Goal: Understand process/instructions: Learn about a topic

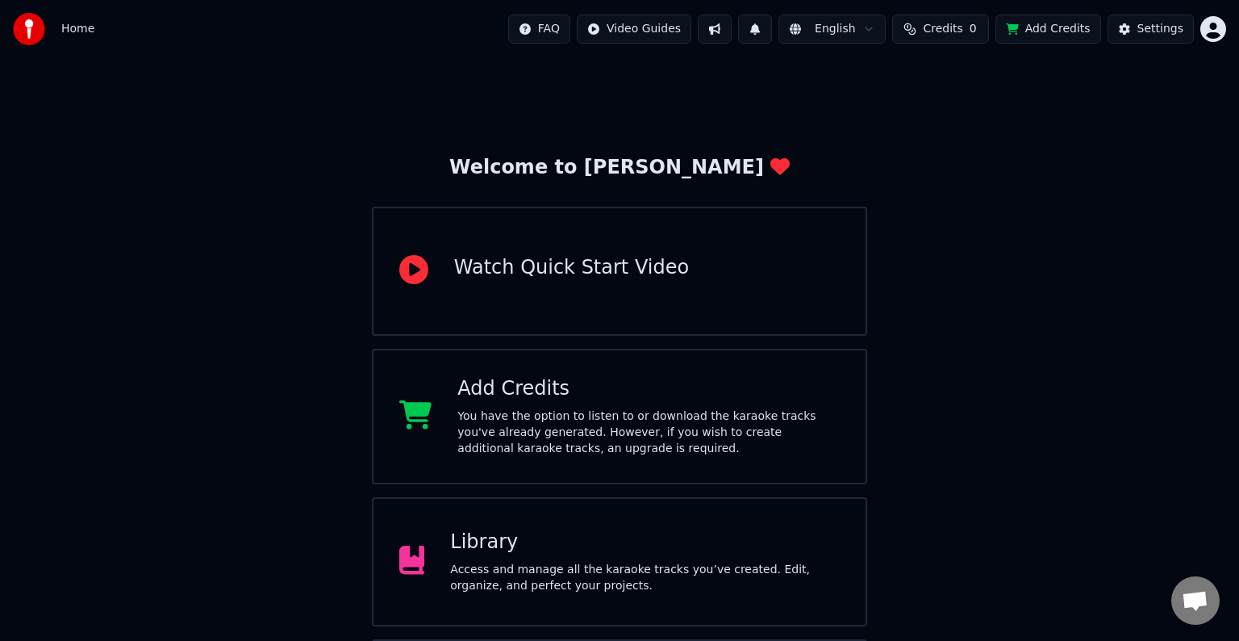
click at [638, 31] on html "Home FAQ Video Guides English Credits 0 Add Credits Settings Welcome to Youka W…" at bounding box center [619, 387] width 1239 height 775
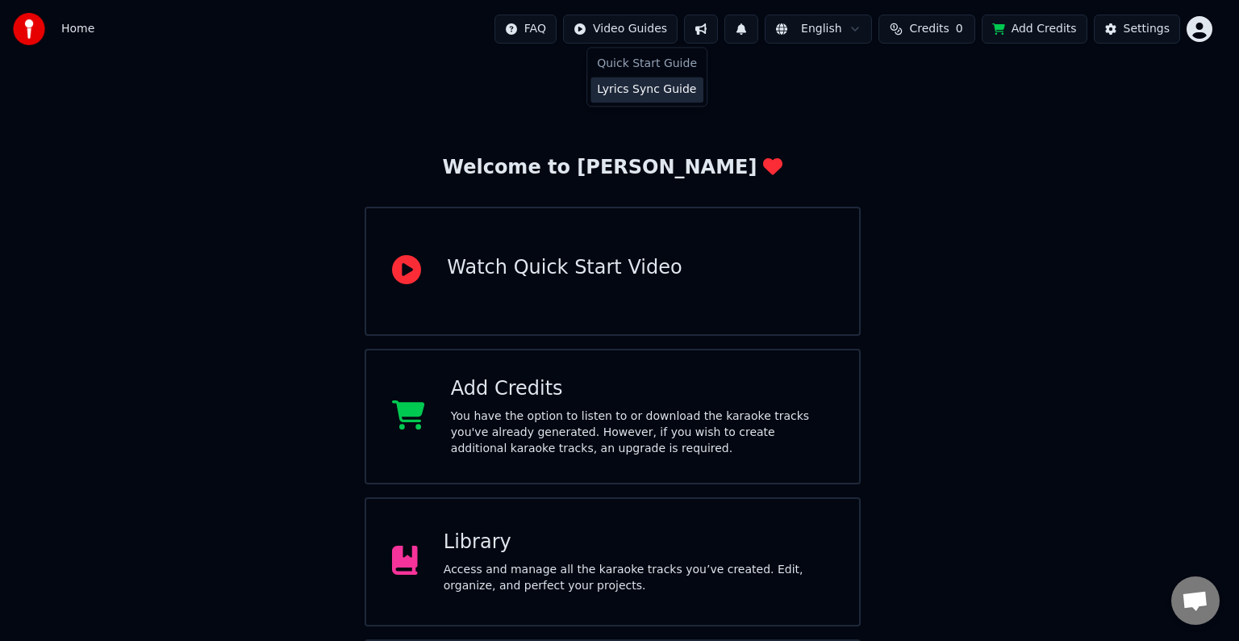
click at [662, 97] on div "Lyrics Sync Guide" at bounding box center [647, 90] width 113 height 26
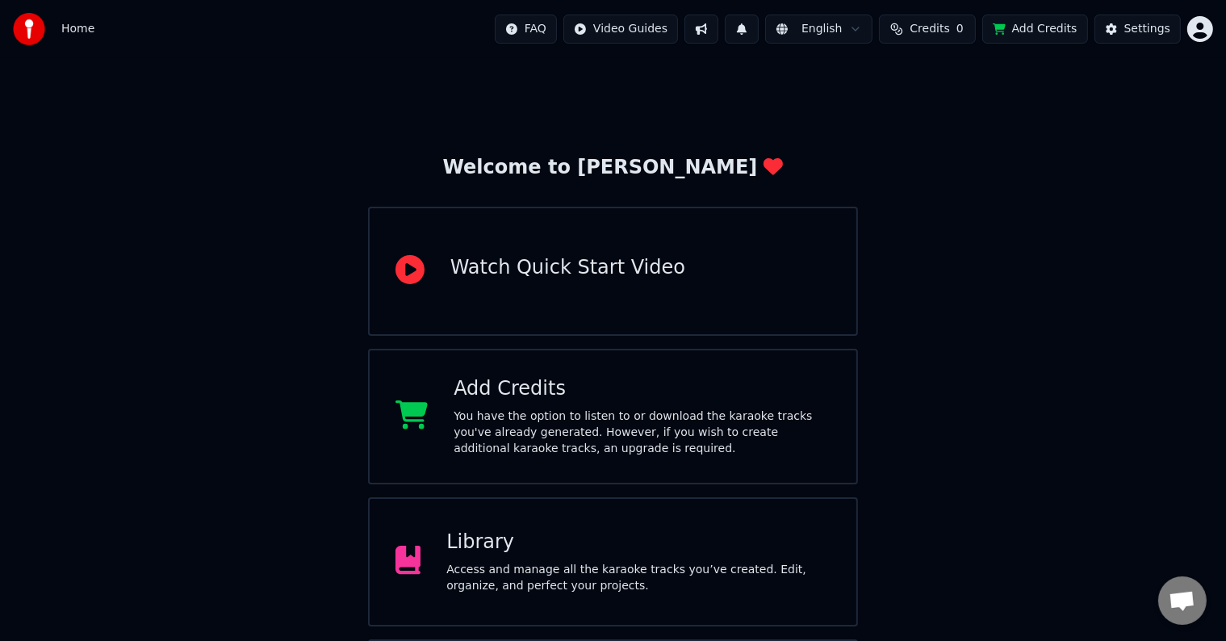
click at [52, 30] on div at bounding box center [34, 29] width 42 height 32
click at [20, 33] on img at bounding box center [29, 29] width 32 height 32
click at [37, 23] on img at bounding box center [29, 29] width 32 height 32
click at [62, 32] on span "Home" at bounding box center [77, 29] width 33 height 16
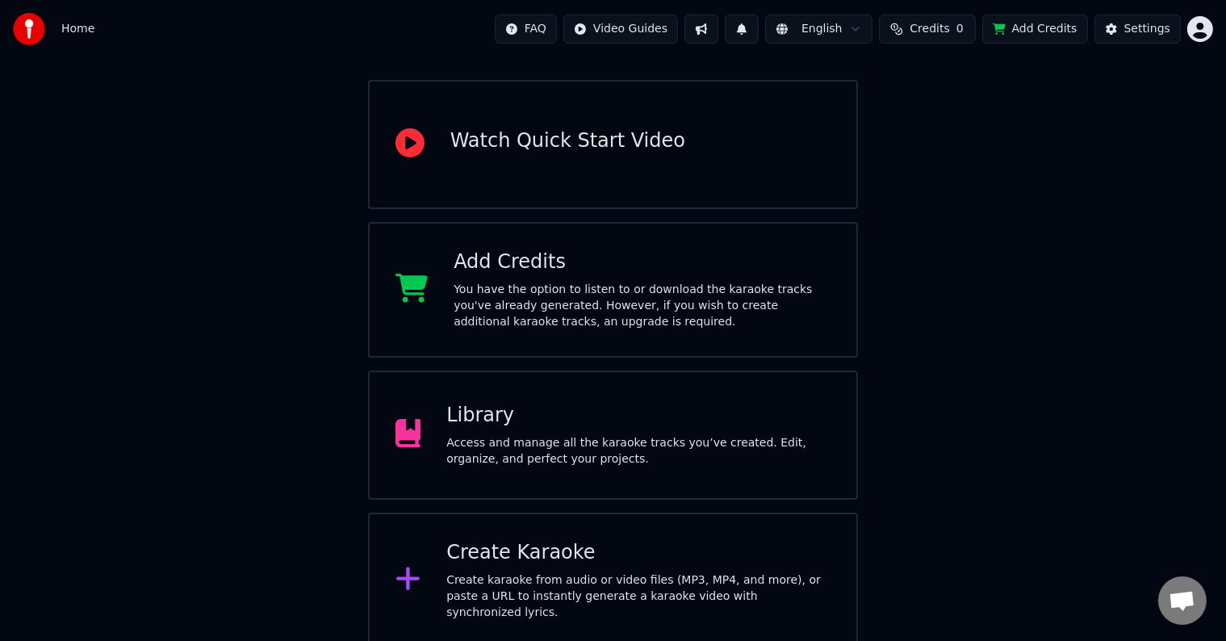
click at [570, 451] on div "Access and manage all the karaoke tracks you’ve created. Edit, organize, and pe…" at bounding box center [638, 451] width 384 height 32
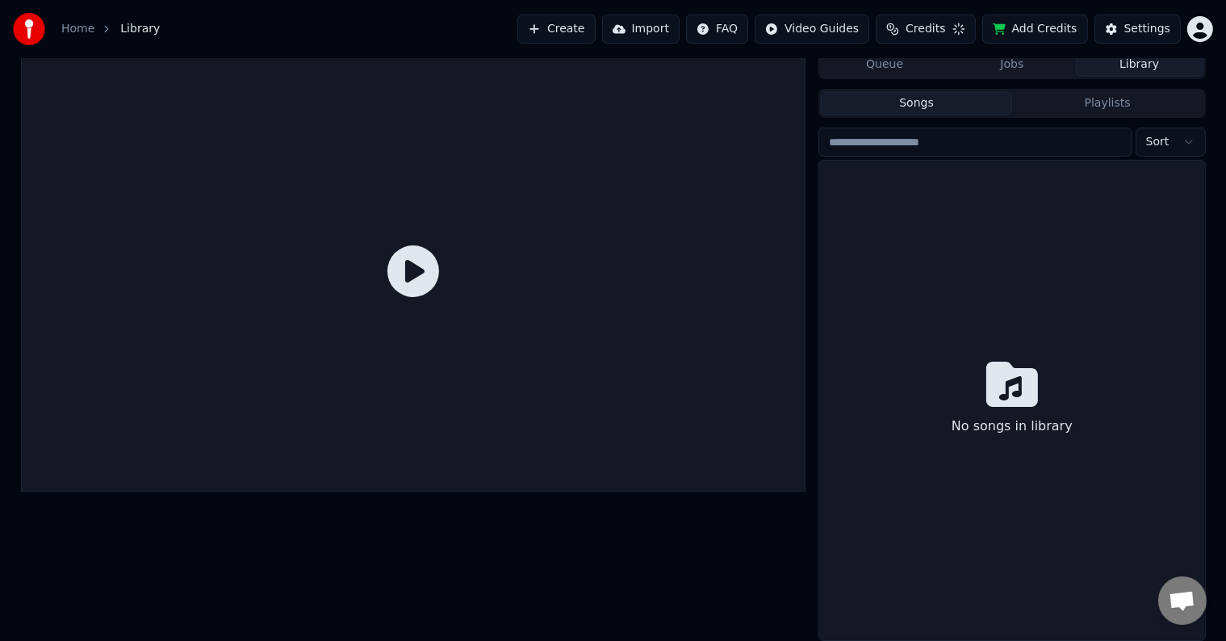
scroll to position [7, 0]
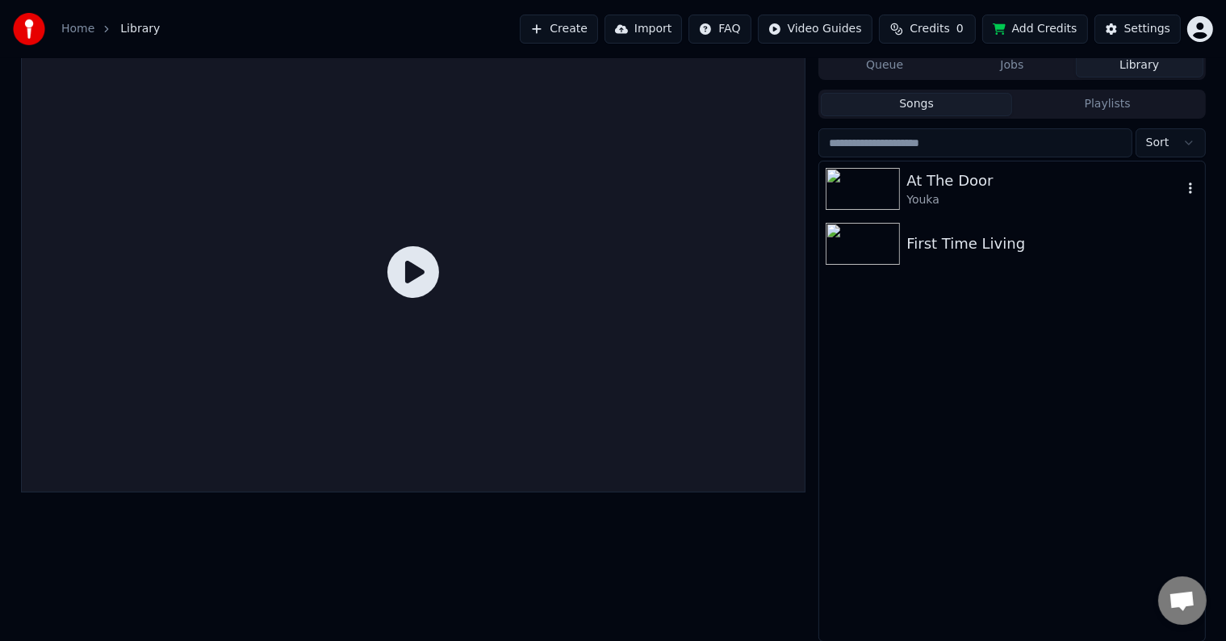
click at [903, 184] on div at bounding box center [865, 189] width 81 height 42
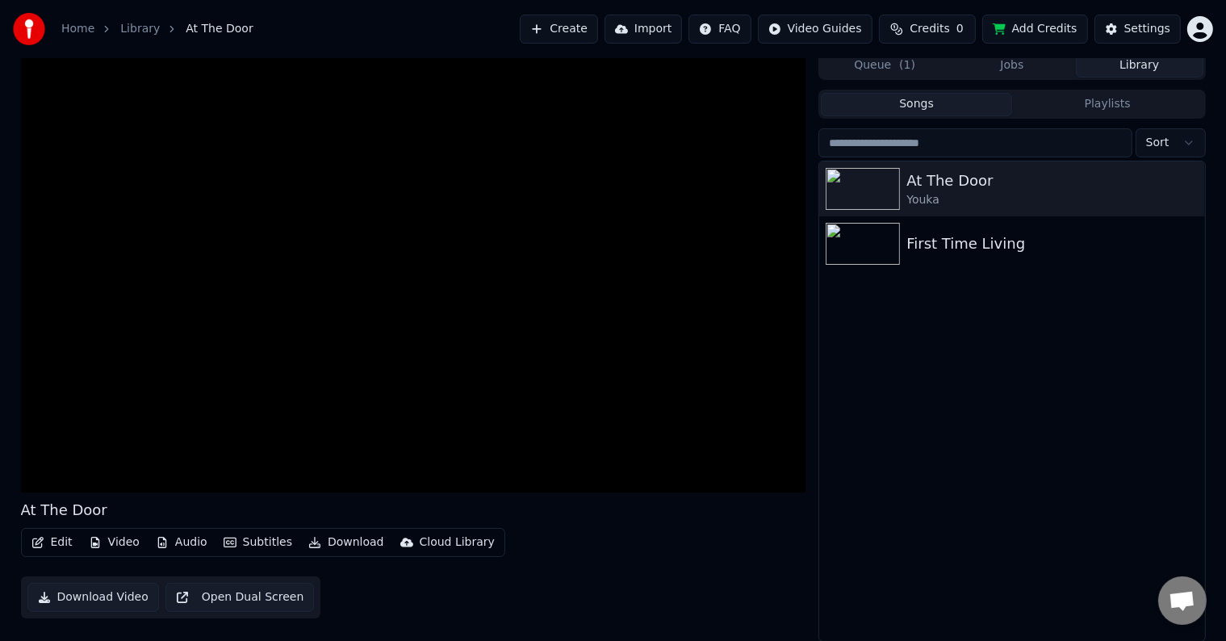
click at [65, 542] on button "Edit" at bounding box center [52, 542] width 54 height 23
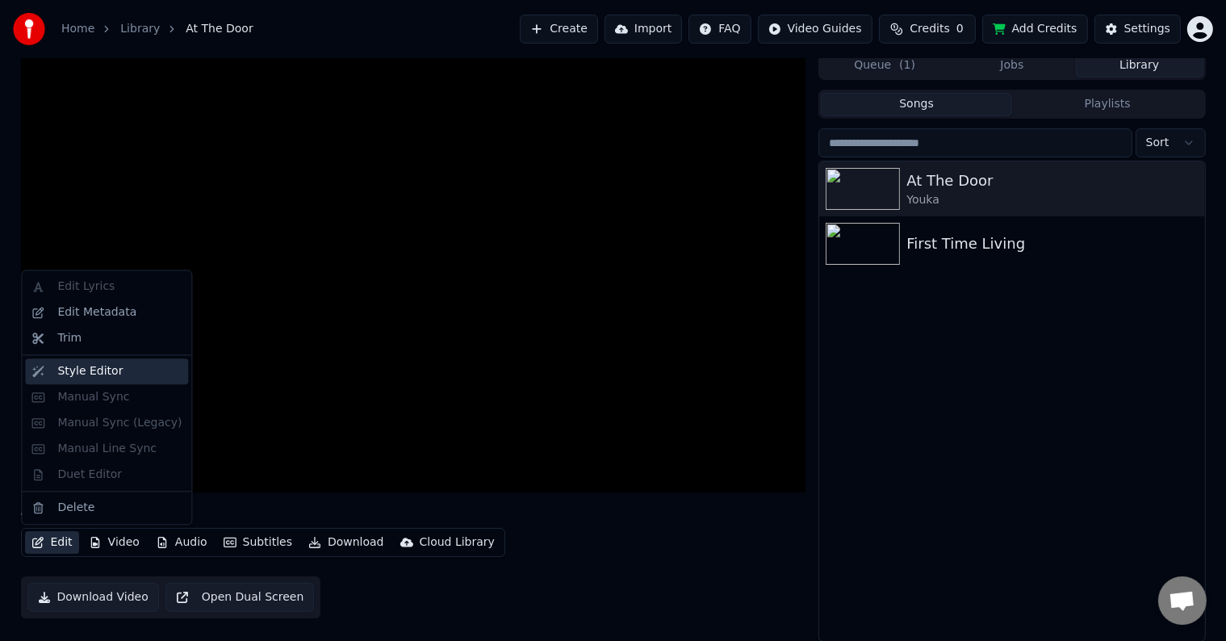
click at [80, 380] on div "Style Editor" at bounding box center [106, 371] width 163 height 26
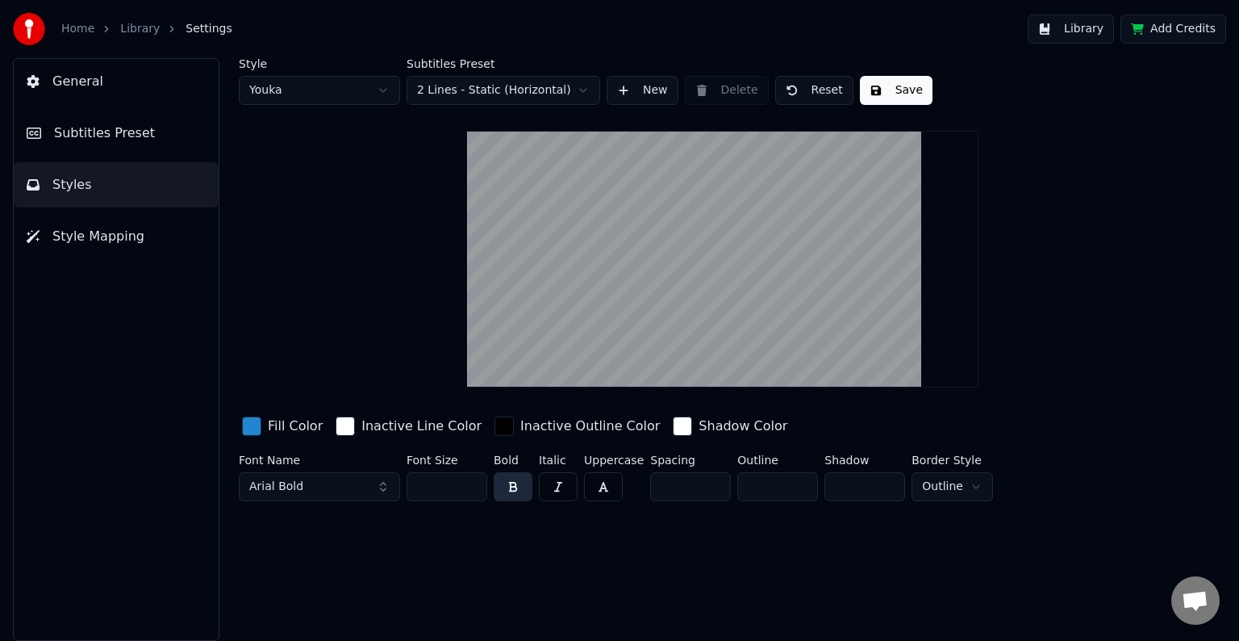
click at [508, 491] on button "button" at bounding box center [513, 486] width 39 height 29
click at [554, 494] on button "button" at bounding box center [558, 486] width 39 height 29
click at [562, 484] on button "button" at bounding box center [558, 486] width 39 height 29
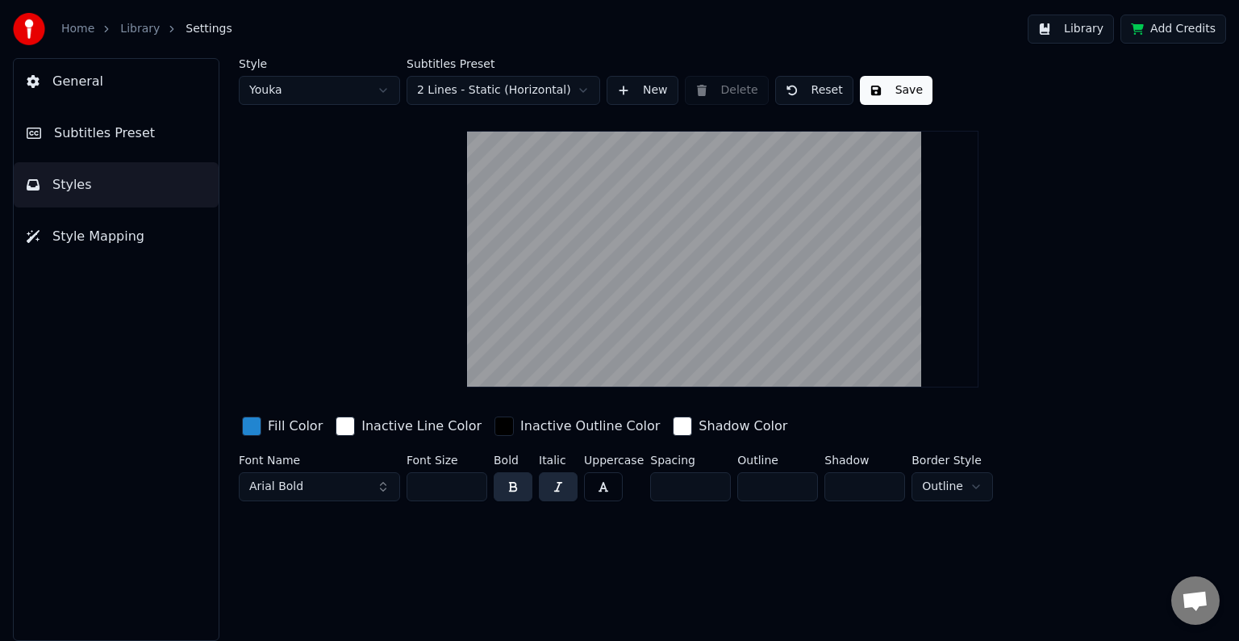
click at [562, 489] on button "button" at bounding box center [558, 486] width 39 height 29
click at [101, 143] on button "Subtitles Preset" at bounding box center [116, 133] width 205 height 45
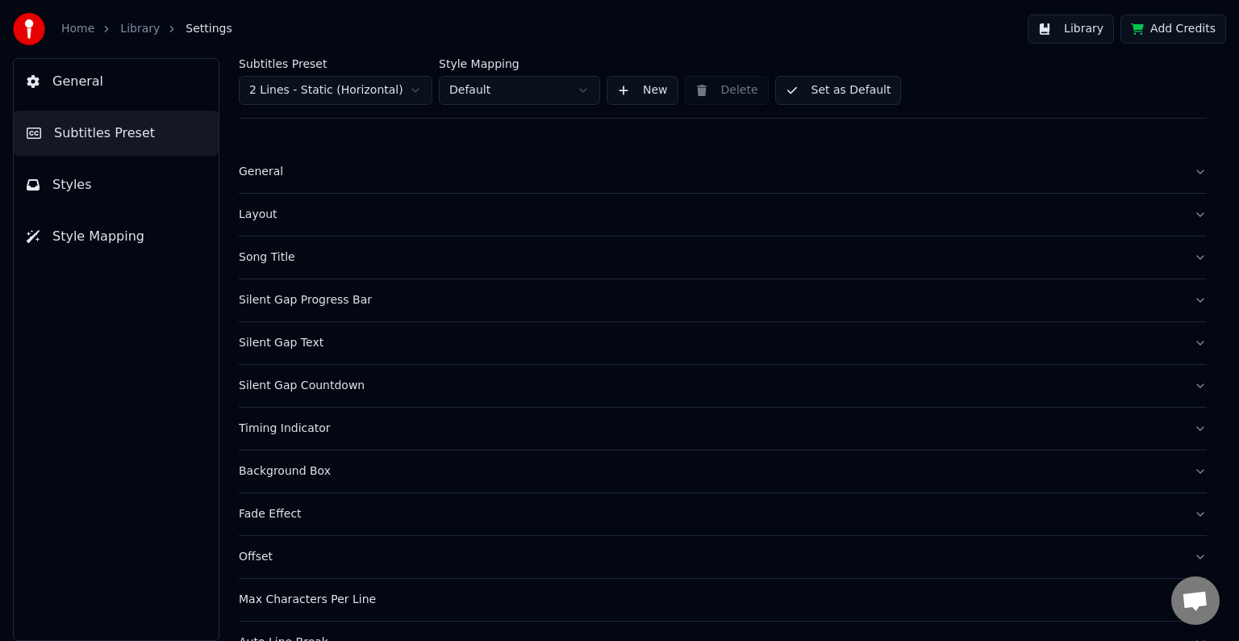
click at [253, 173] on div "General" at bounding box center [710, 172] width 942 height 16
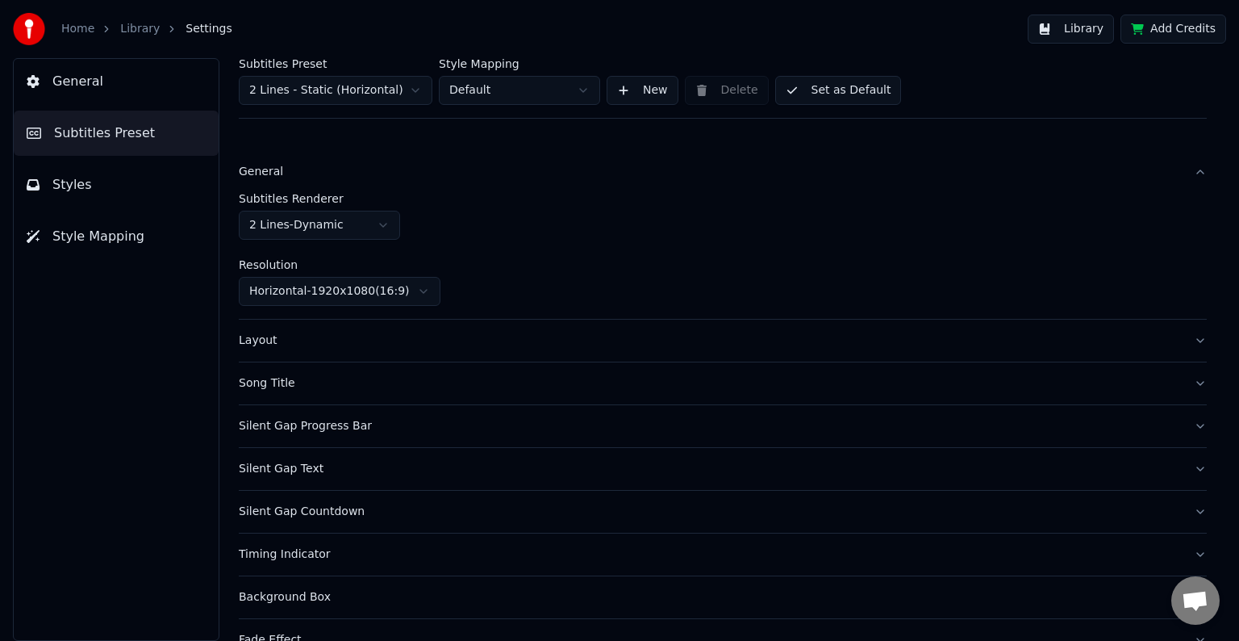
click at [287, 342] on div "Layout" at bounding box center [710, 340] width 942 height 16
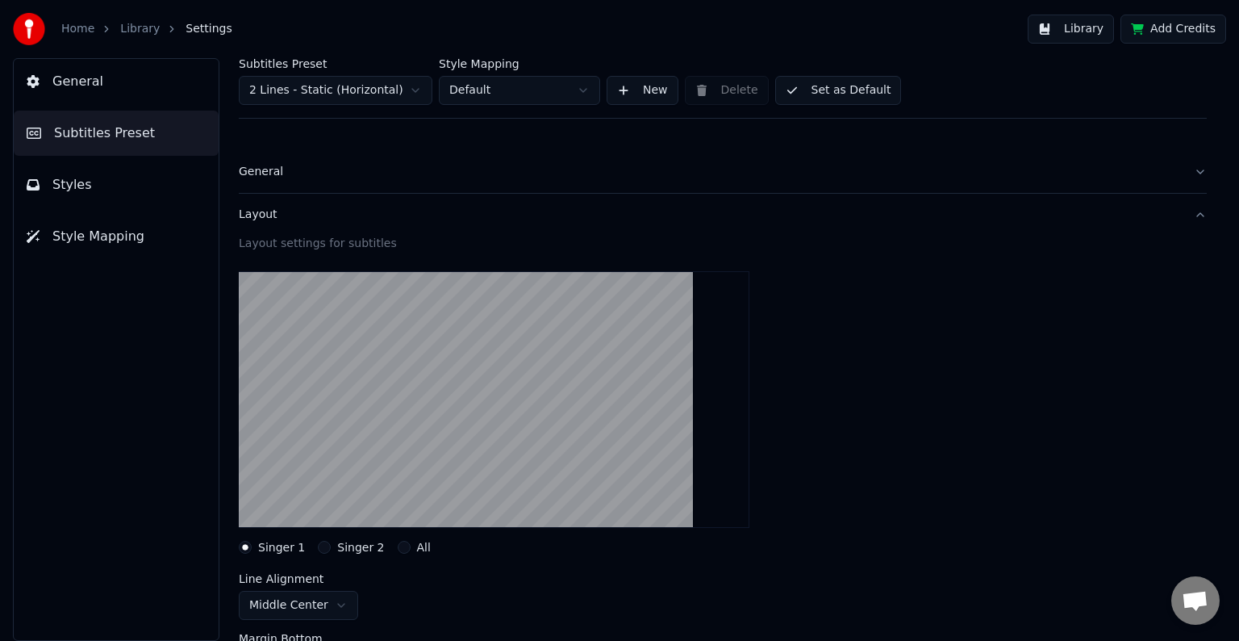
click at [341, 550] on label "Singer 2" at bounding box center [360, 546] width 47 height 11
click at [331, 550] on button "Singer 2" at bounding box center [324, 547] width 13 height 13
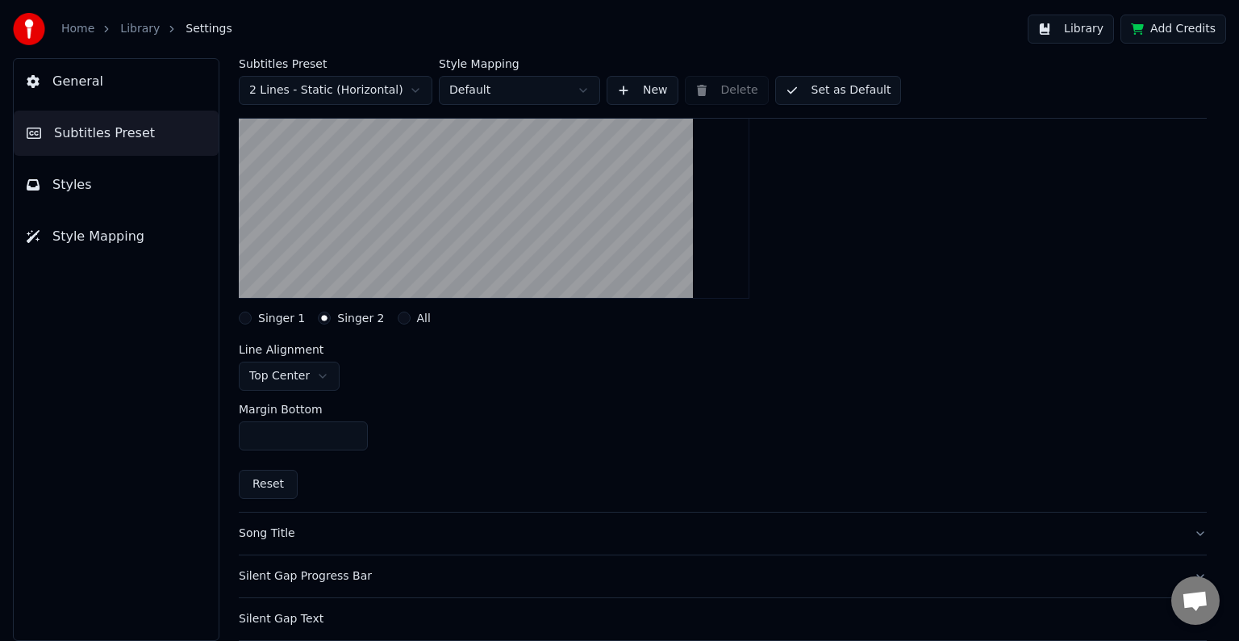
scroll to position [323, 0]
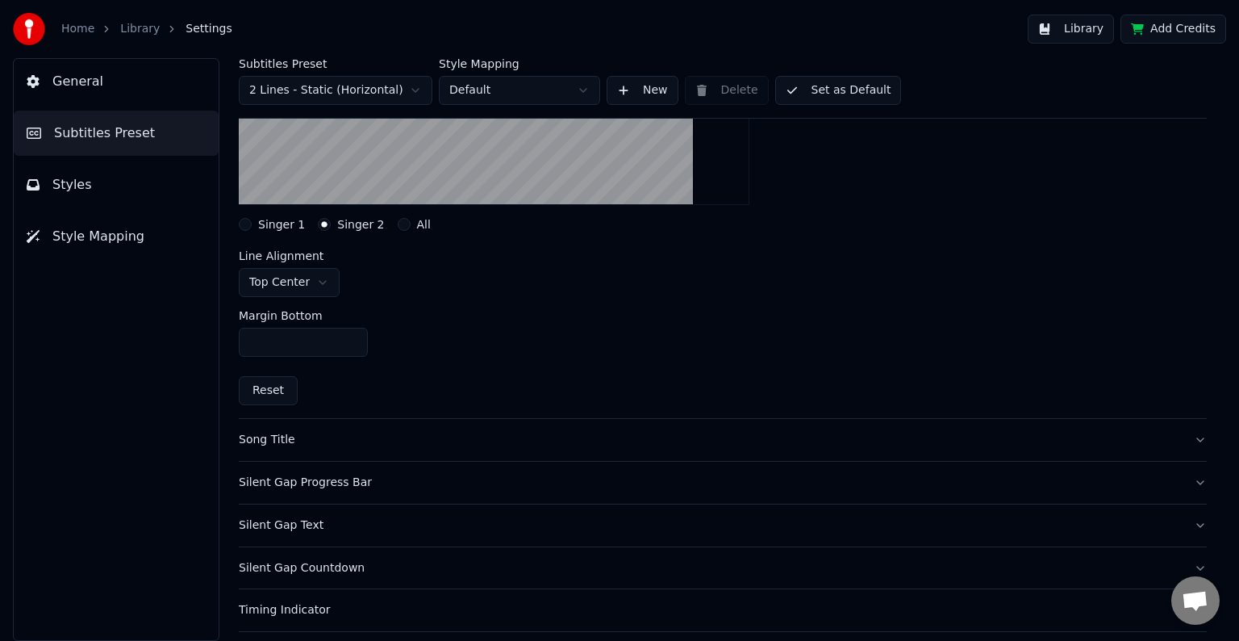
click at [285, 442] on div "Song Title" at bounding box center [710, 440] width 942 height 16
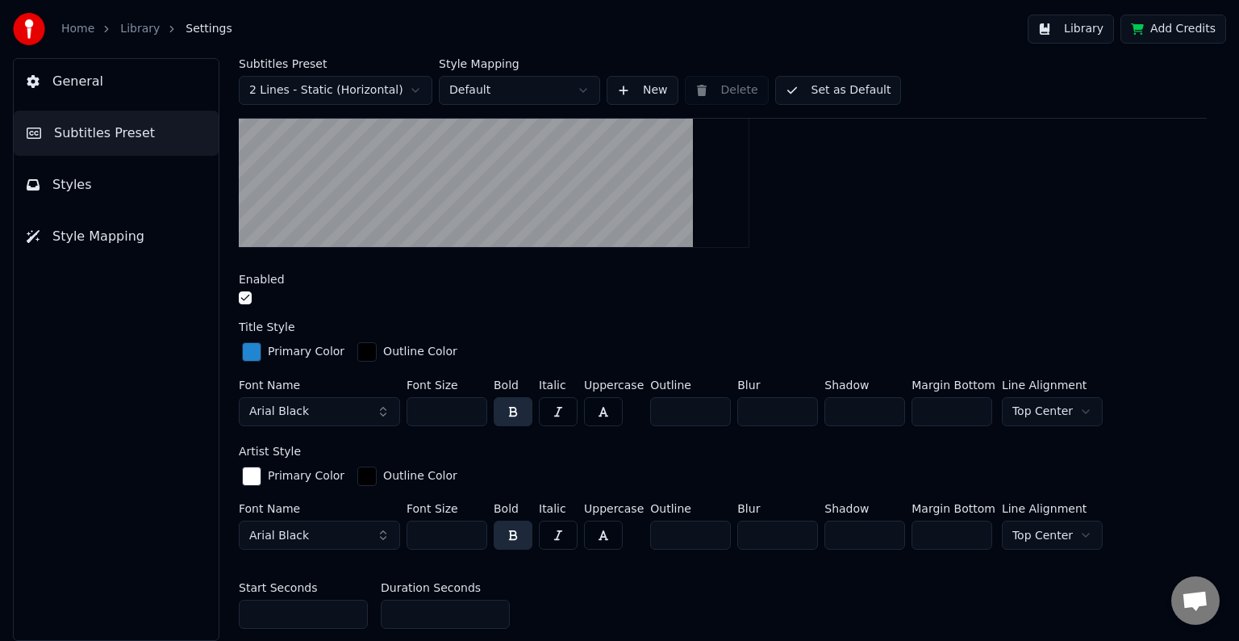
click at [74, 189] on span "Styles" at bounding box center [72, 184] width 40 height 19
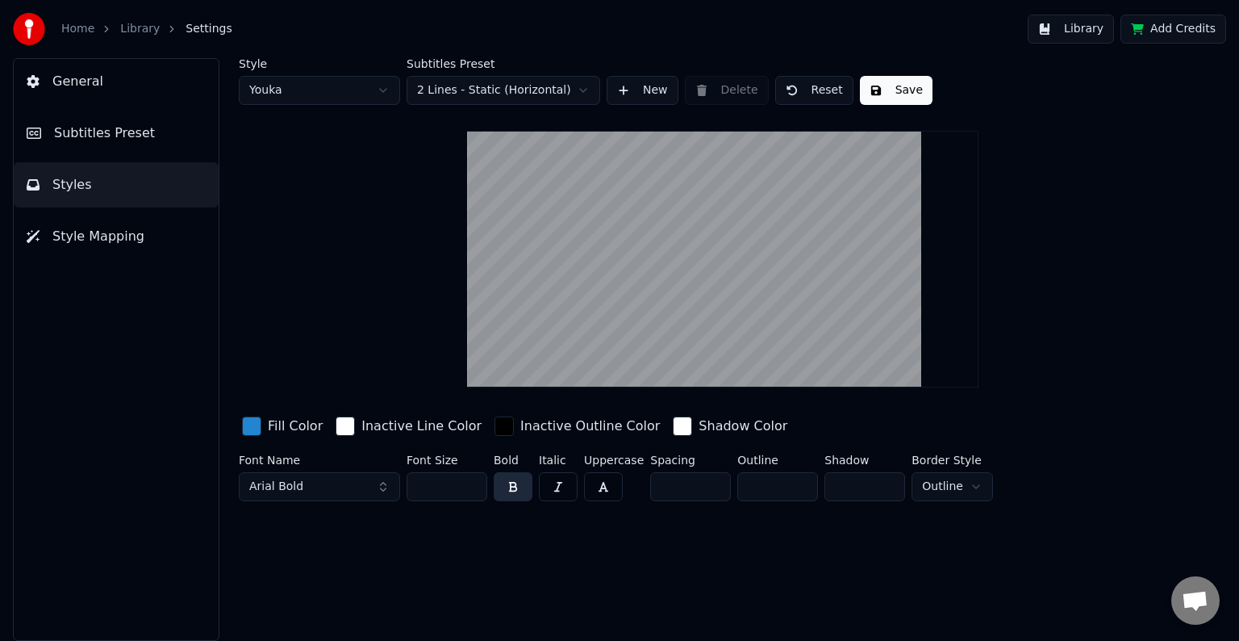
click at [97, 243] on span "Style Mapping" at bounding box center [98, 236] width 92 height 19
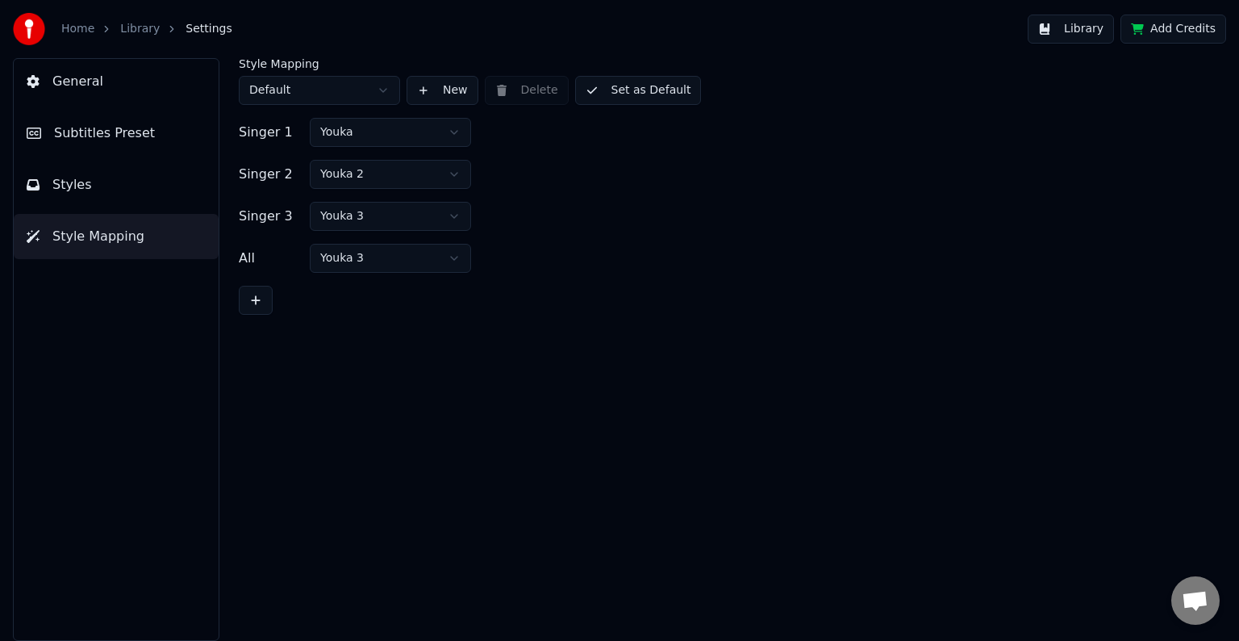
click at [263, 93] on html "Home Library Settings Library Add Credits General Subtitles Preset Styles Style…" at bounding box center [619, 320] width 1239 height 641
click at [263, 92] on html "Home Library Settings Library Add Credits General Subtitles Preset Styles Style…" at bounding box center [619, 320] width 1239 height 641
click at [333, 92] on html "Home Library Settings Library Add Credits General Subtitles Preset Styles Style…" at bounding box center [619, 320] width 1239 height 641
click at [86, 84] on html "Home Library Settings Library Add Credits General Subtitles Preset Styles Style…" at bounding box center [619, 320] width 1239 height 641
click at [343, 128] on html "Home Library Settings Library Add Credits General Subtitles Preset Styles Style…" at bounding box center [619, 320] width 1239 height 641
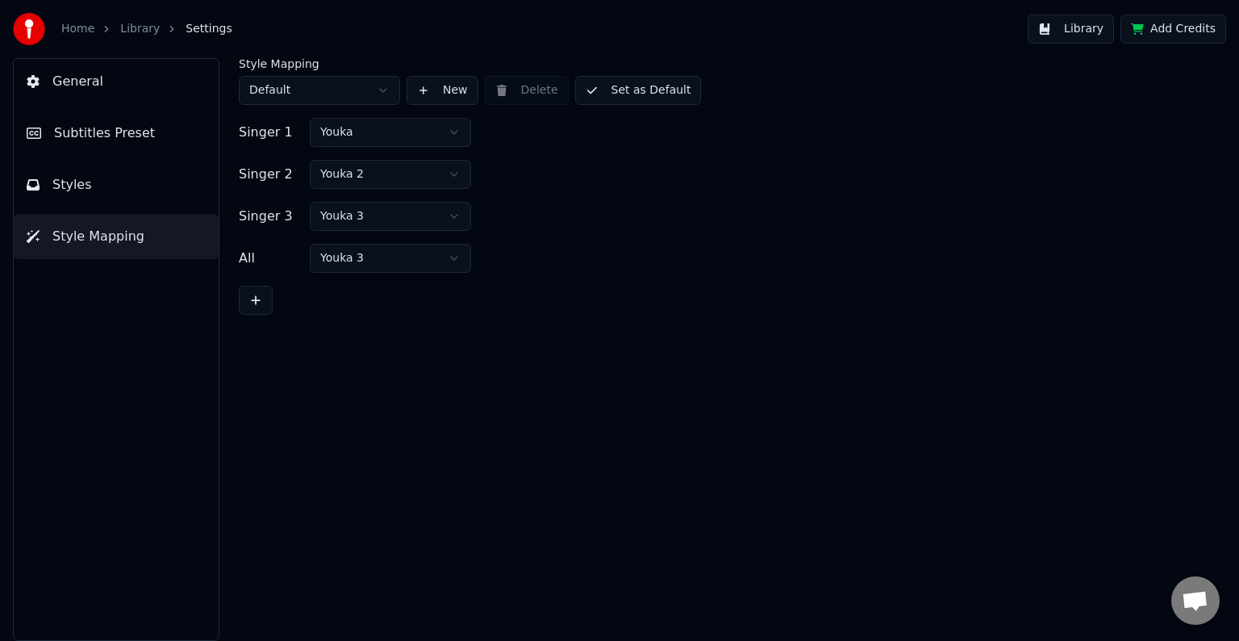
click at [343, 128] on html "Home Library Settings Library Add Credits General Subtitles Preset Styles Style…" at bounding box center [619, 320] width 1239 height 641
click at [110, 132] on span "Subtitles Preset" at bounding box center [104, 132] width 101 height 19
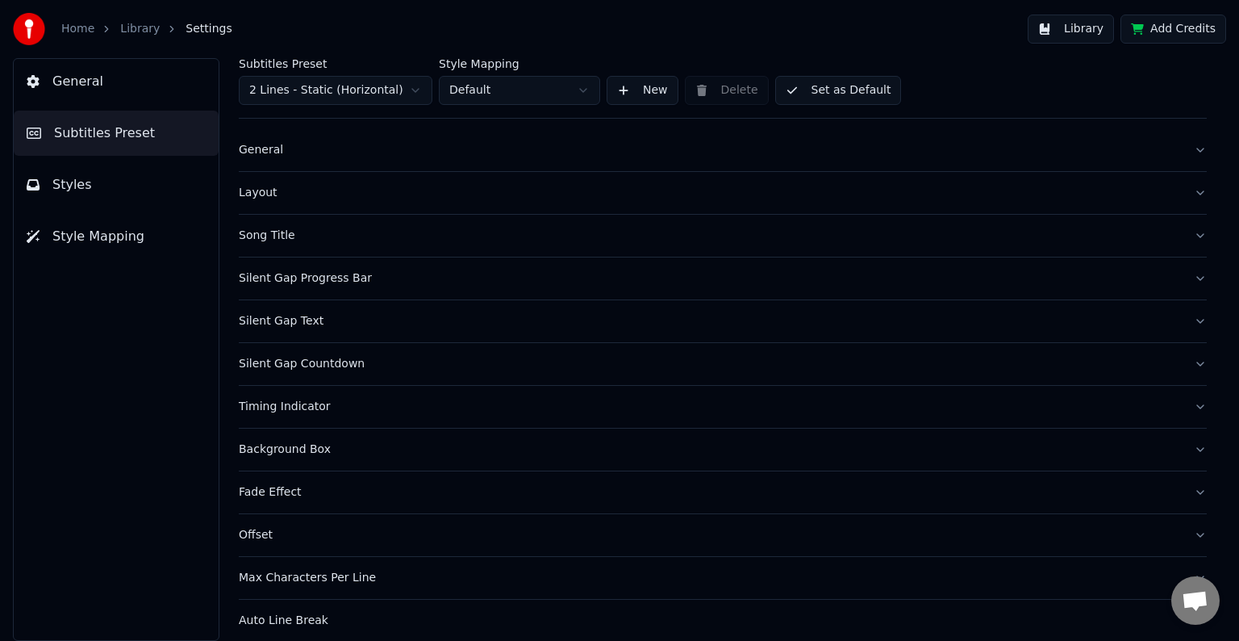
scroll to position [33, 0]
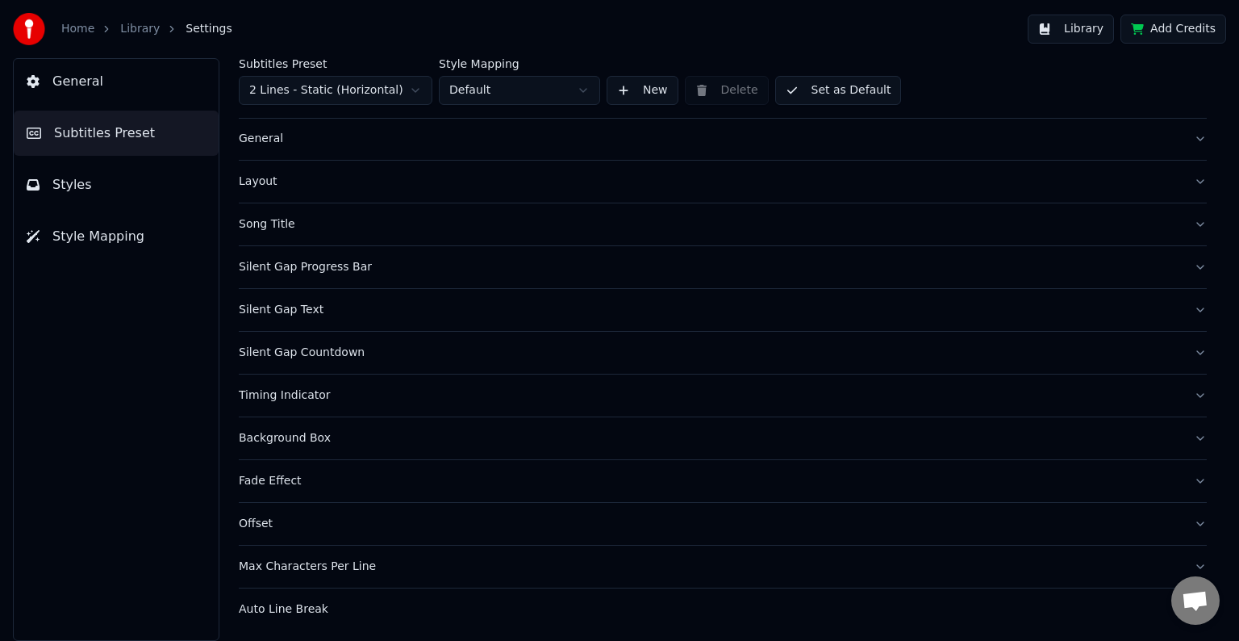
click at [305, 604] on div "Auto Line Break" at bounding box center [710, 609] width 942 height 16
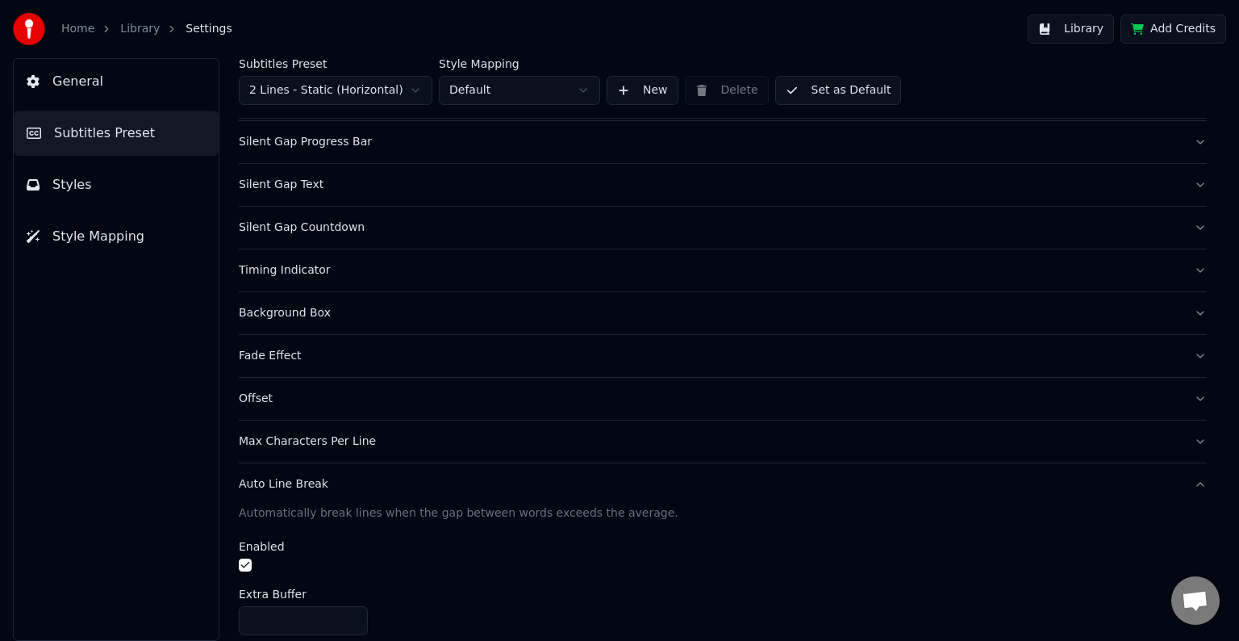
scroll to position [62, 0]
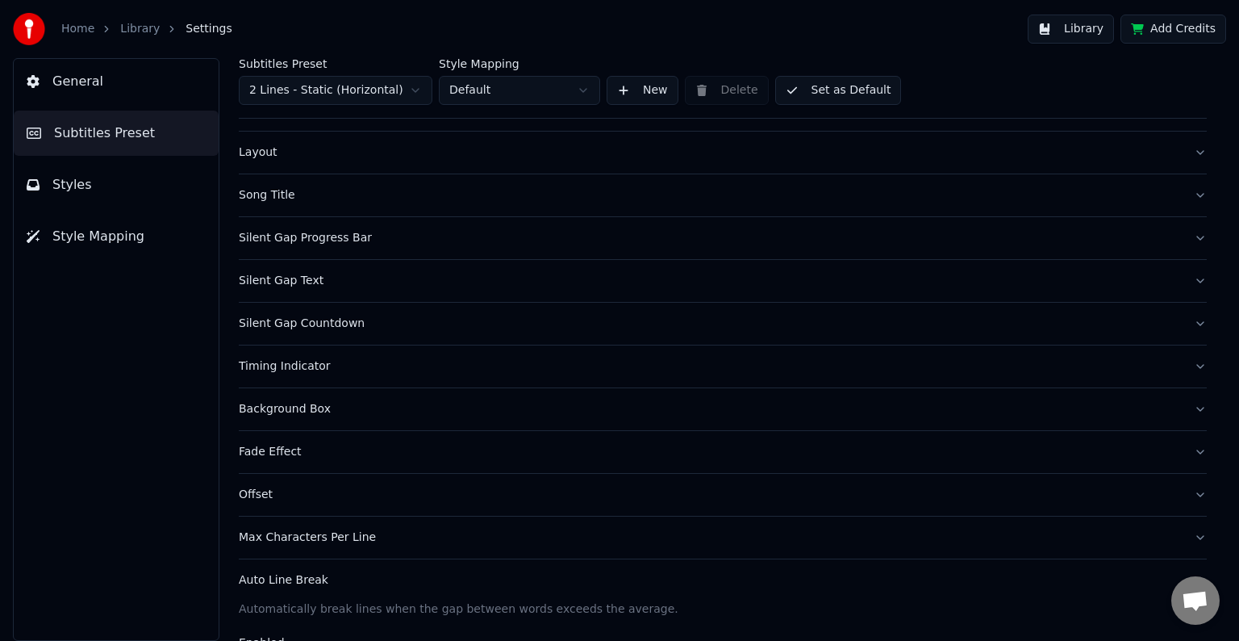
click at [349, 536] on div "Max Characters Per Line" at bounding box center [710, 537] width 942 height 16
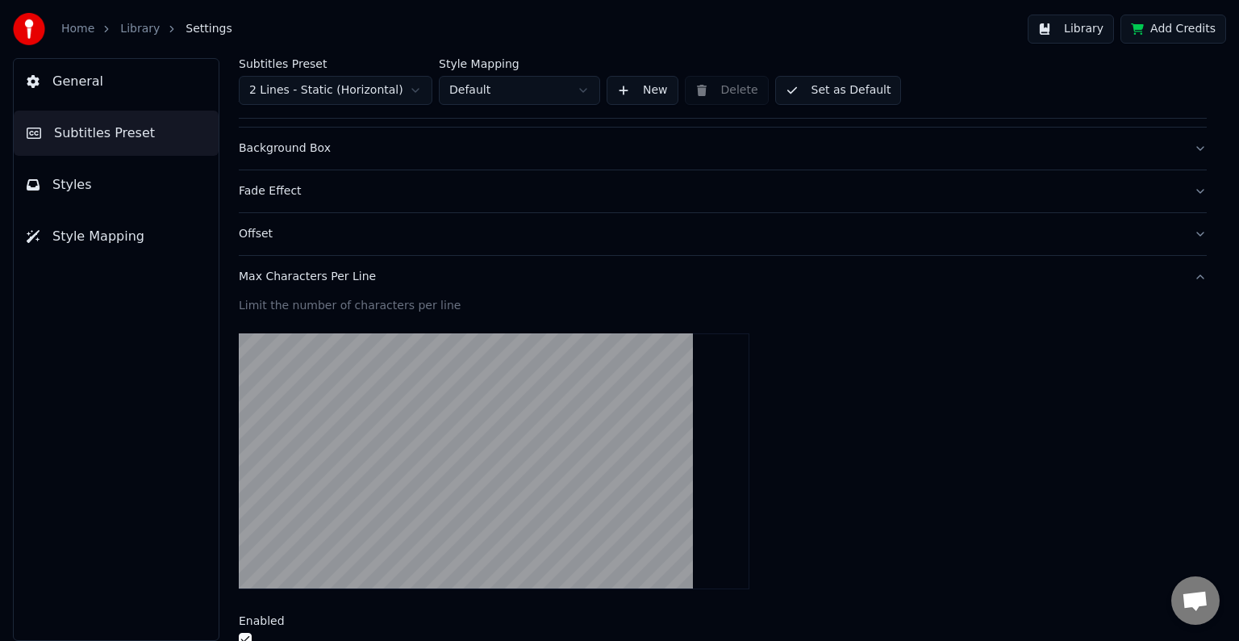
scroll to position [102, 0]
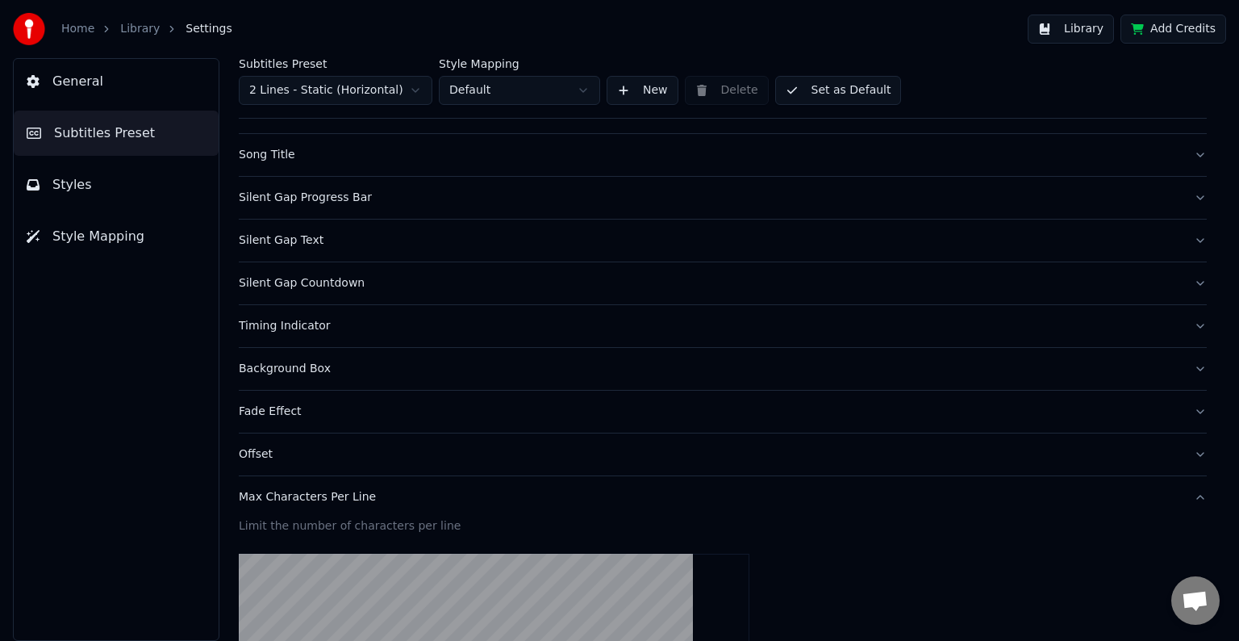
click at [262, 458] on div "Offset" at bounding box center [710, 454] width 942 height 16
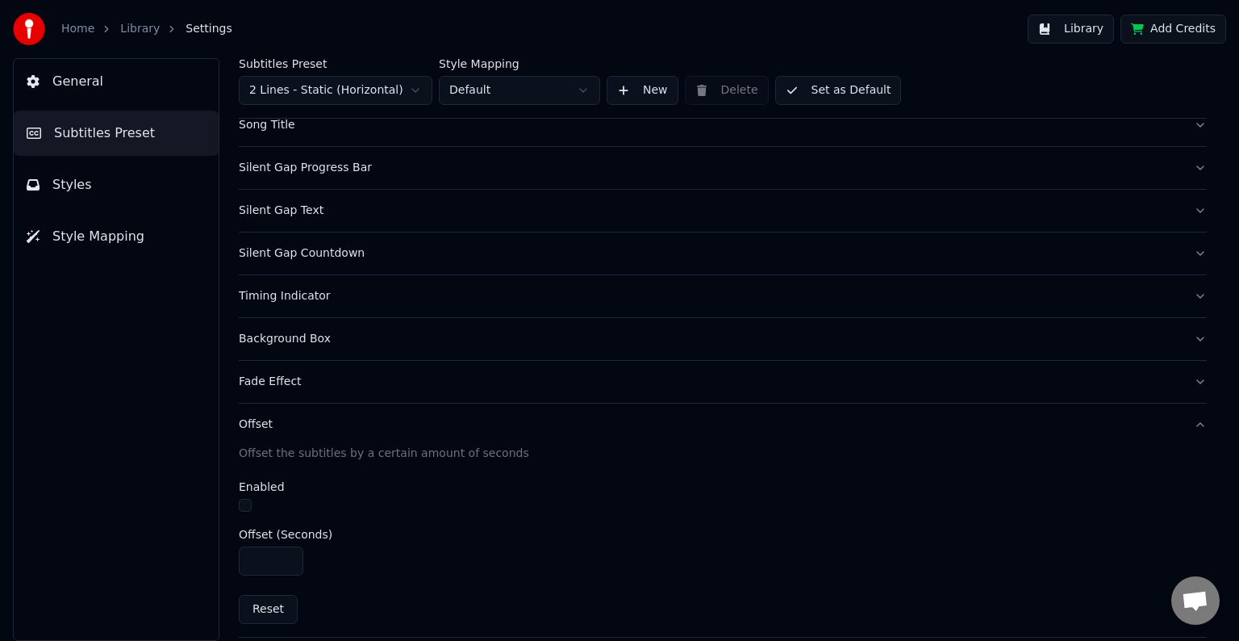
scroll to position [0, 0]
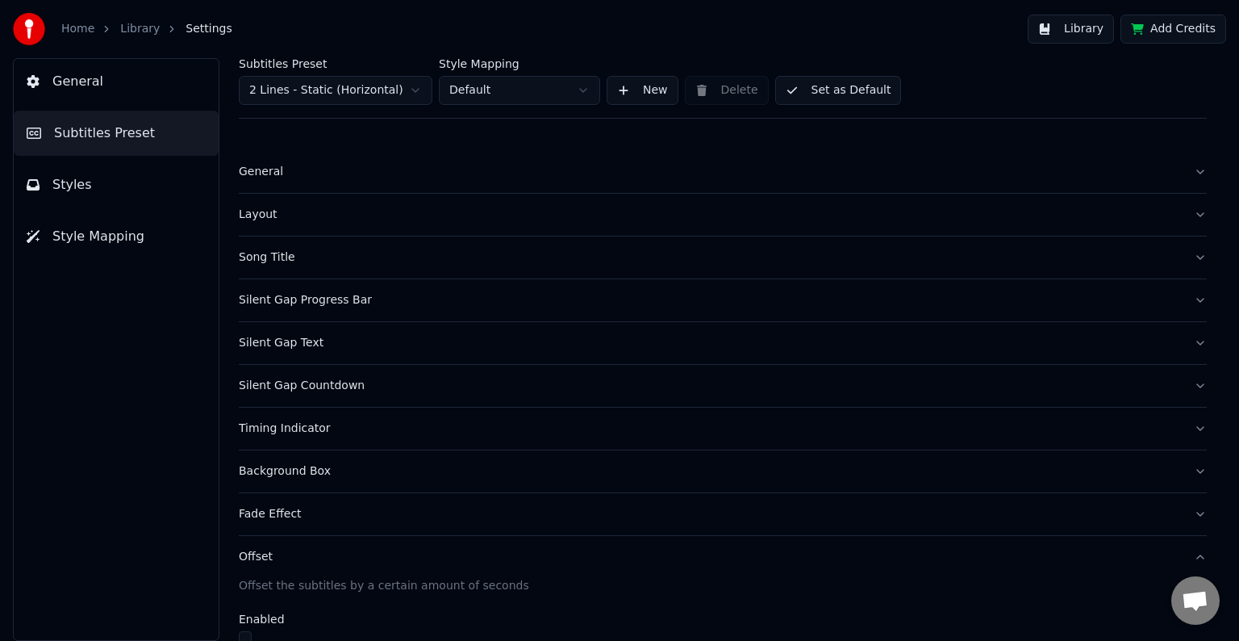
click at [290, 511] on div "Fade Effect" at bounding box center [710, 514] width 942 height 16
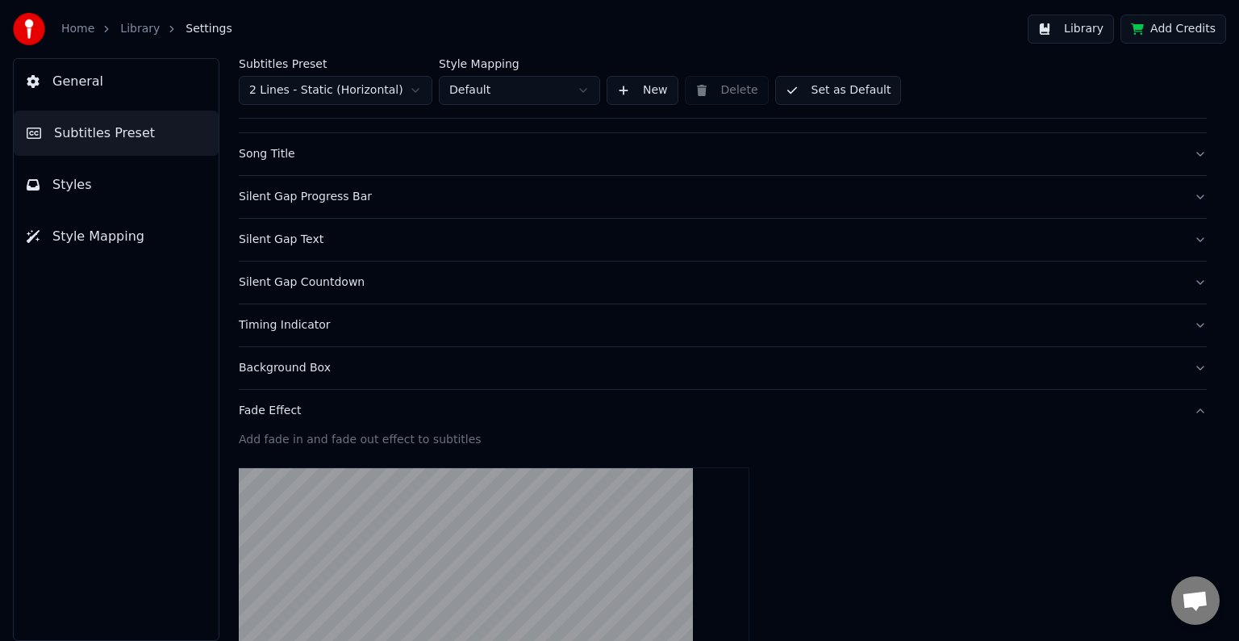
scroll to position [1, 0]
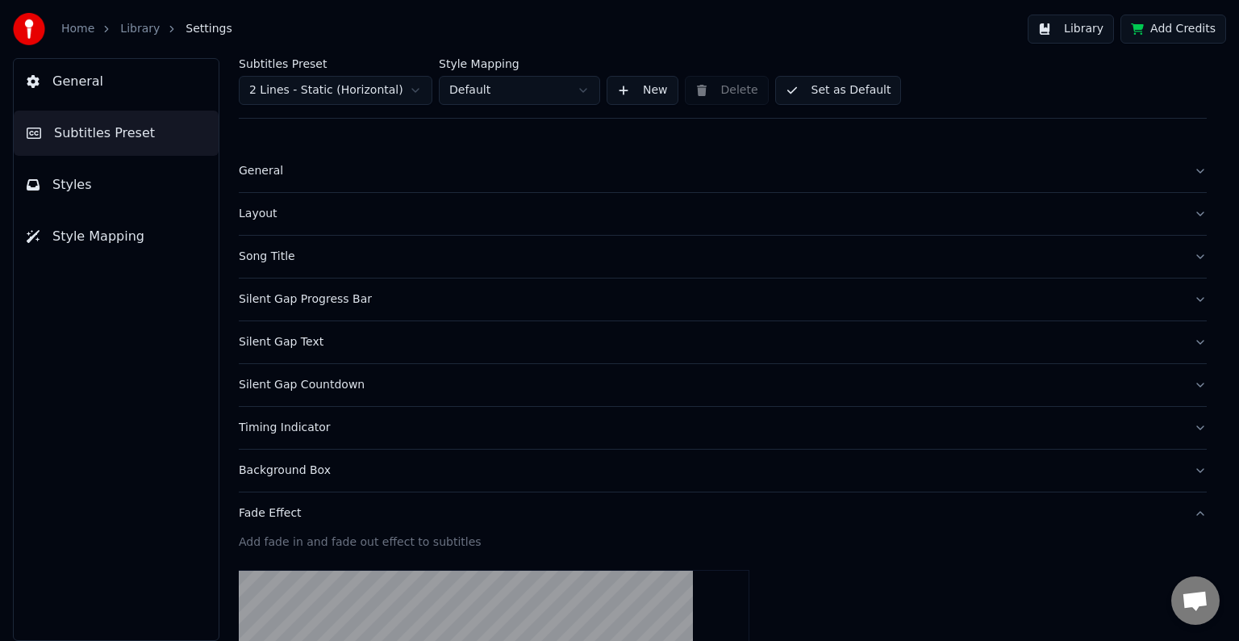
click at [278, 472] on div "Background Box" at bounding box center [710, 470] width 942 height 16
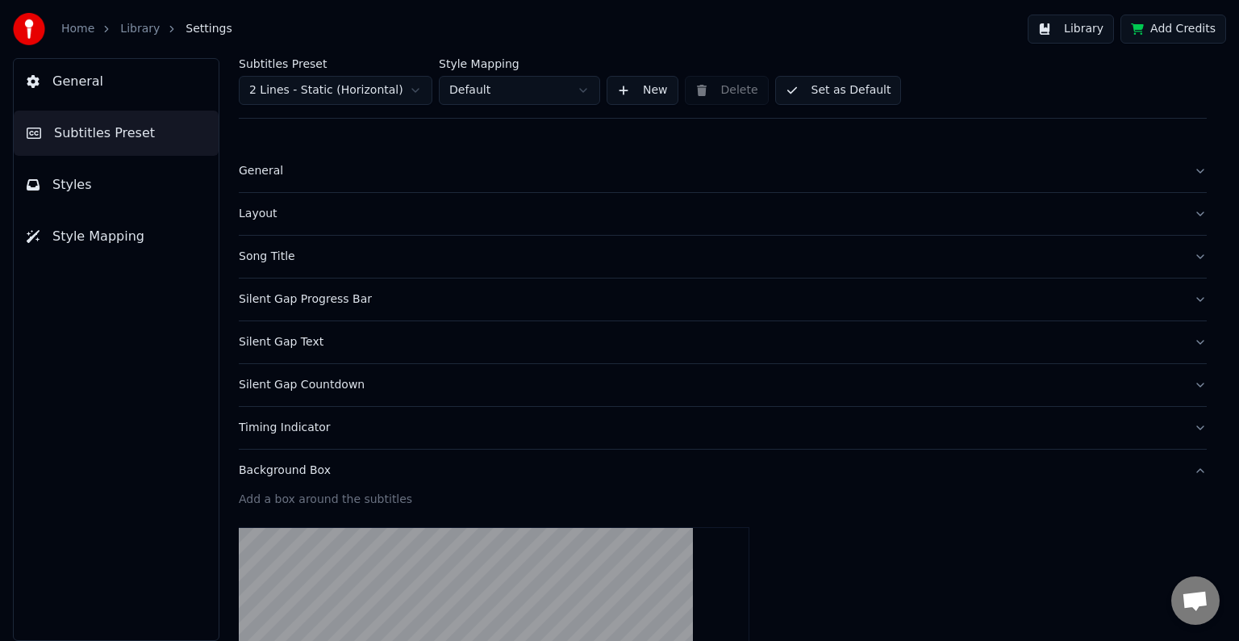
click at [321, 431] on div "Timing Indicator" at bounding box center [710, 428] width 942 height 16
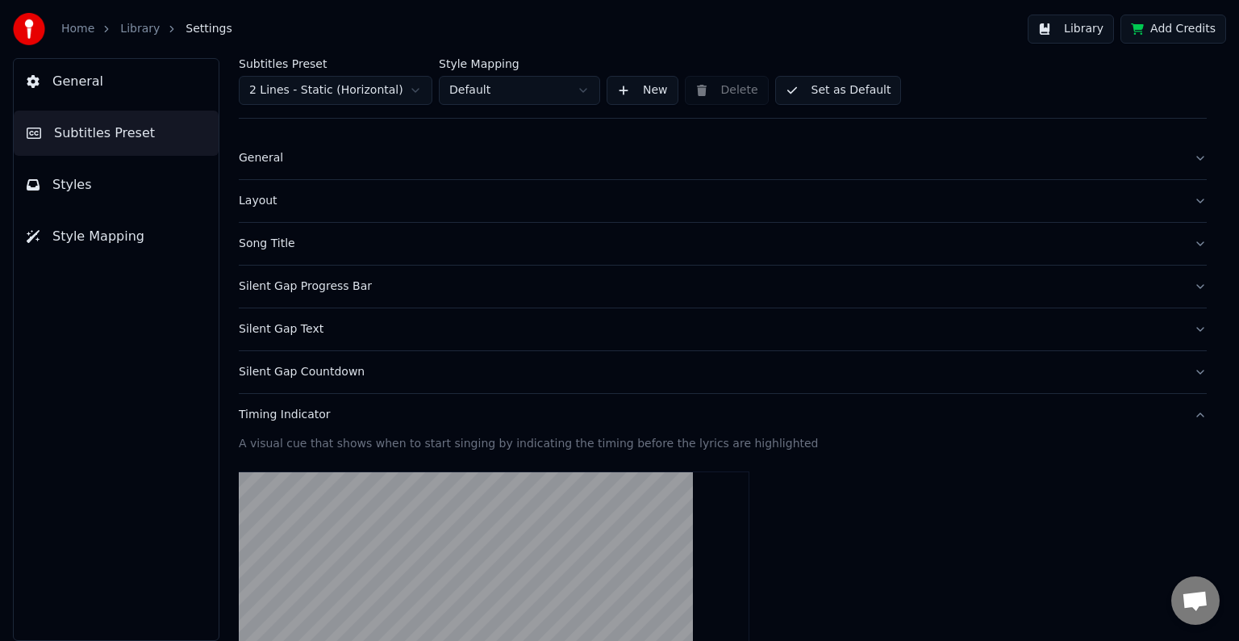
scroll to position [0, 0]
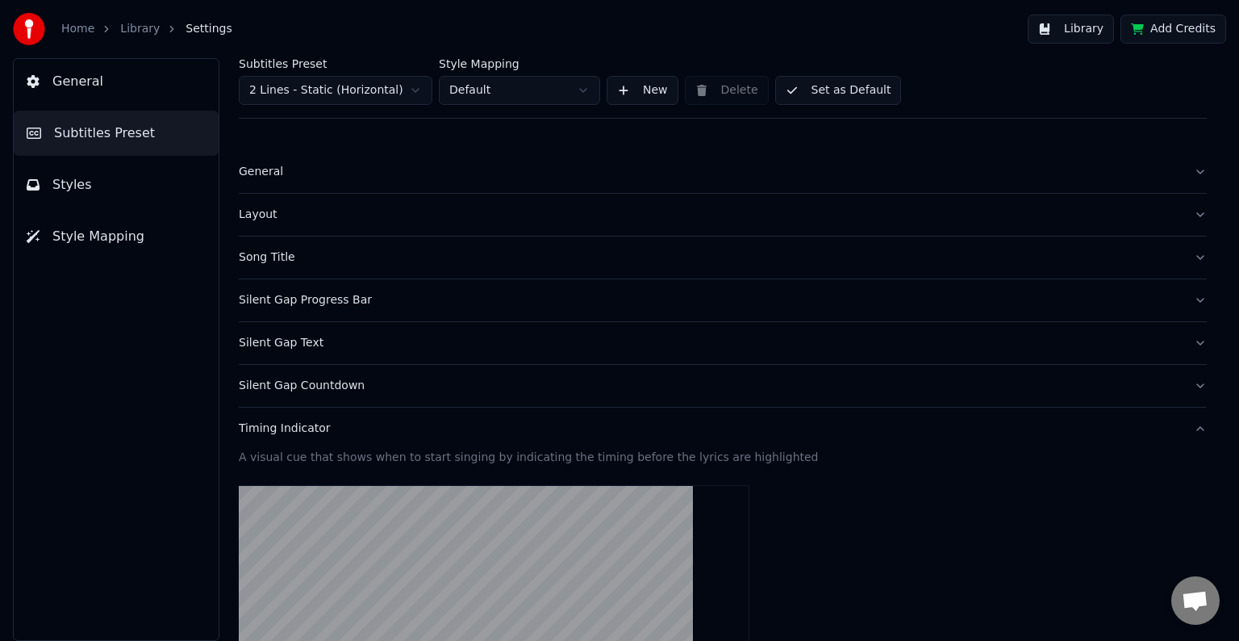
click at [294, 387] on div "Silent Gap Countdown" at bounding box center [710, 386] width 942 height 16
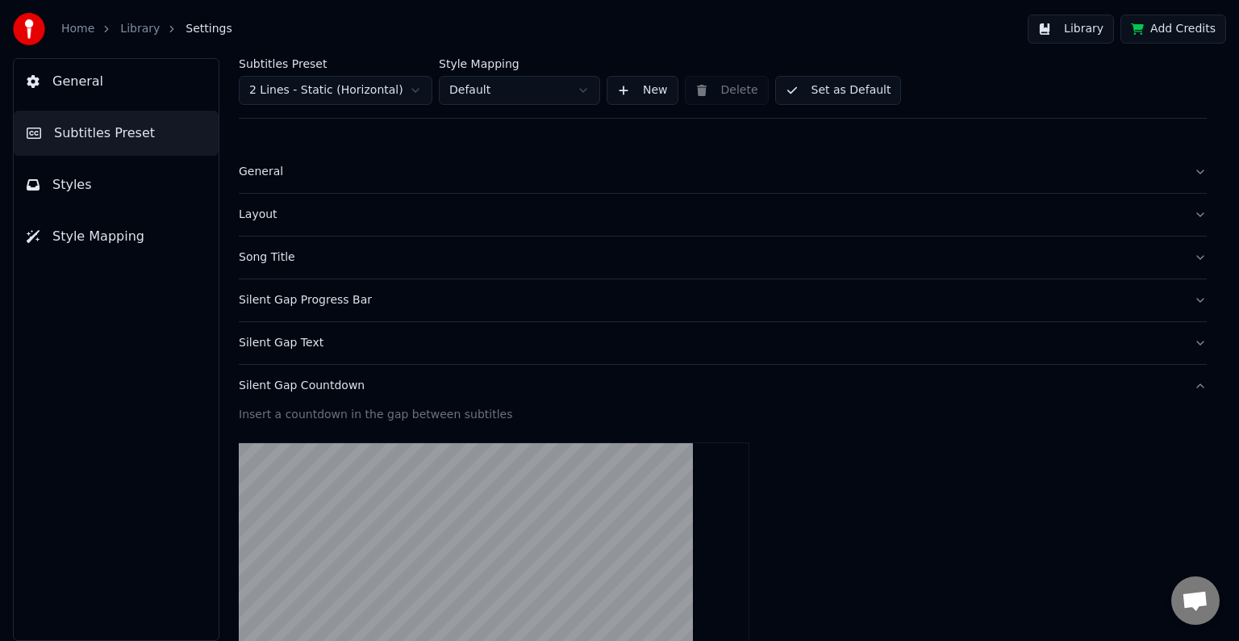
click at [254, 262] on div "Song Title" at bounding box center [710, 257] width 942 height 16
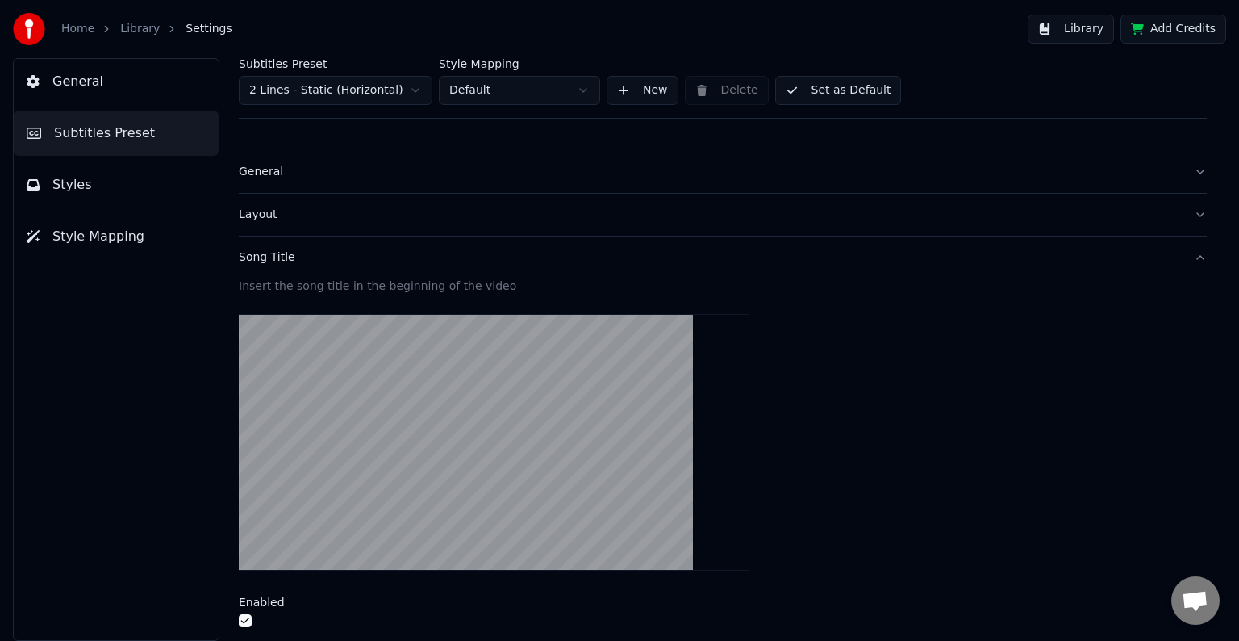
click at [253, 210] on div "Layout" at bounding box center [710, 215] width 942 height 16
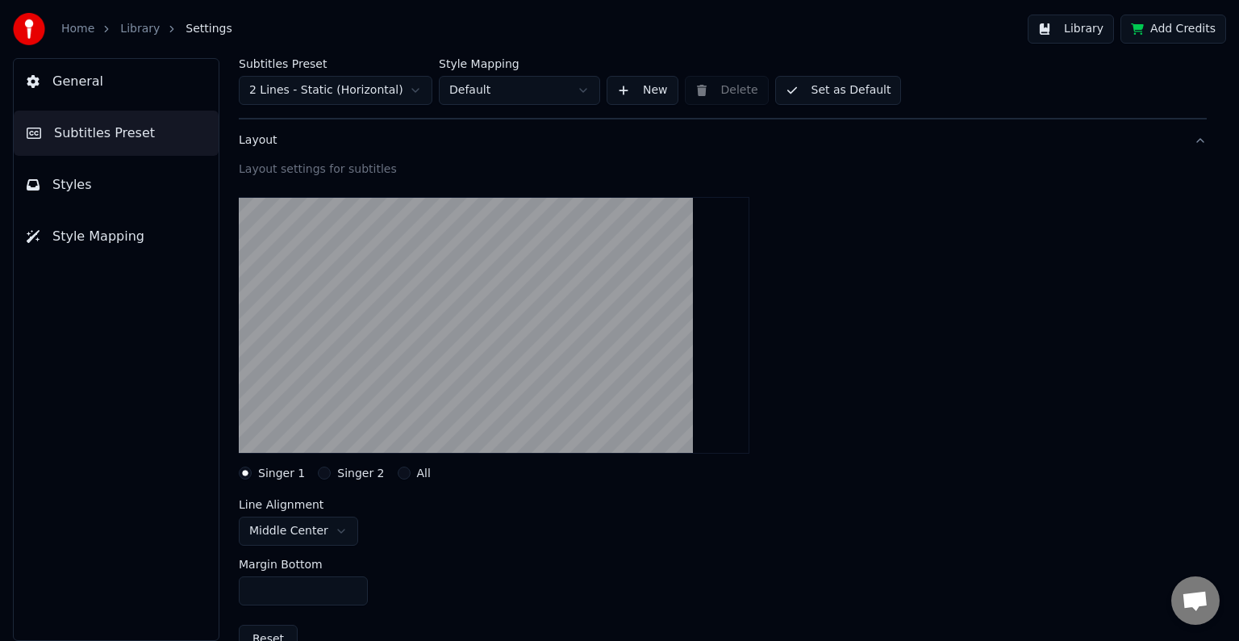
scroll to position [161, 0]
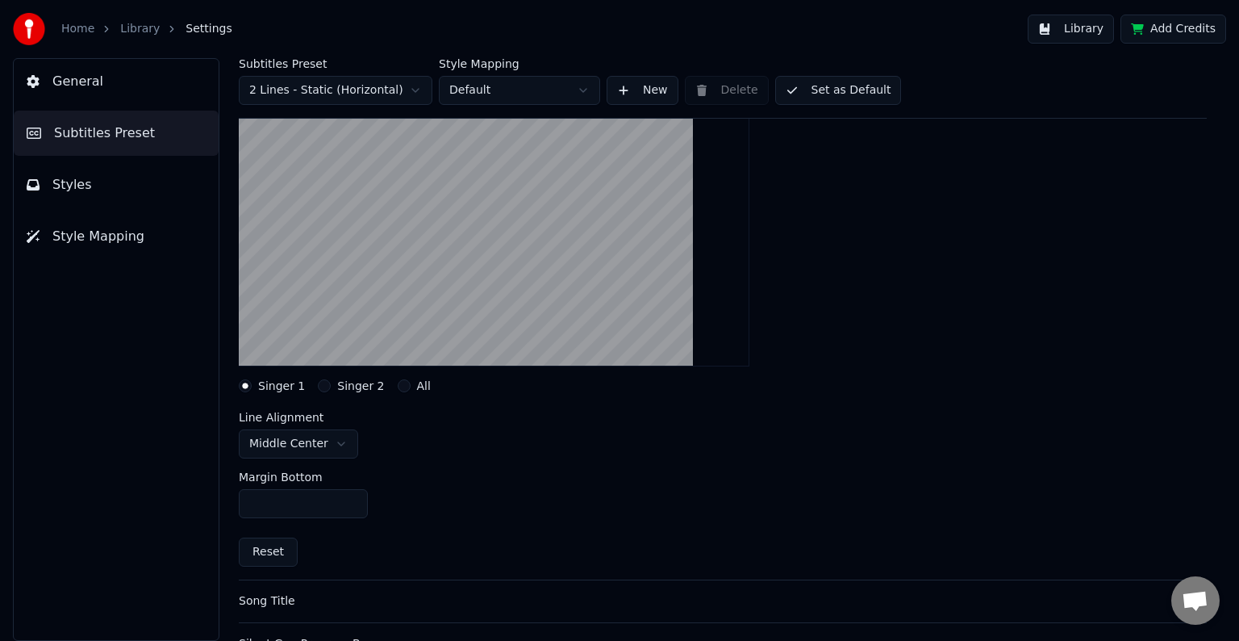
click at [318, 389] on div "Singer 2" at bounding box center [351, 385] width 66 height 13
click at [353, 395] on div "Layout settings for subtitles Singer 1 Singer 2 All Line Alignment Middle Cente…" at bounding box center [723, 326] width 968 height 505
click at [352, 384] on label "Singer 2" at bounding box center [360, 385] width 47 height 11
click at [331, 384] on button "Singer 2" at bounding box center [324, 385] width 13 height 13
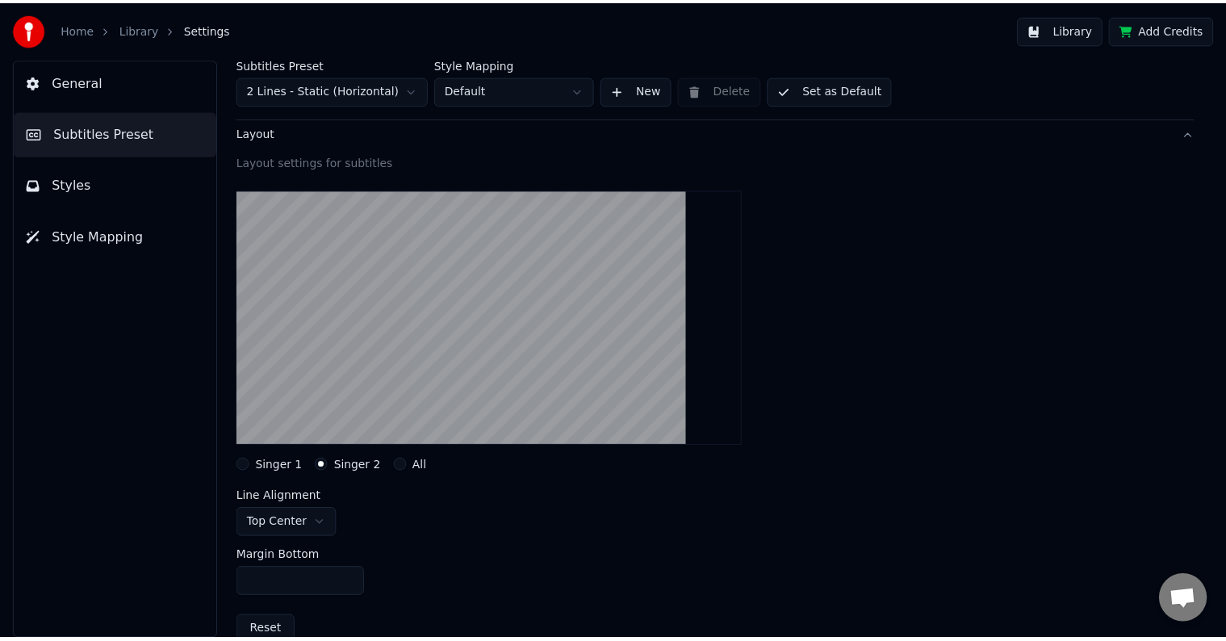
scroll to position [0, 0]
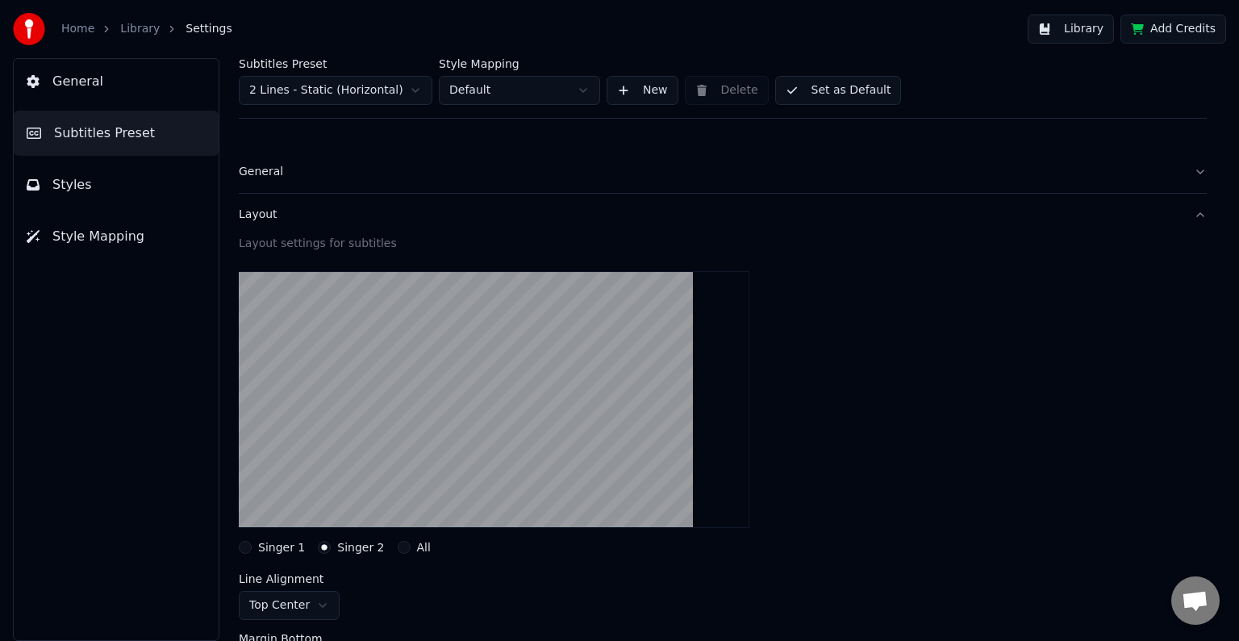
click at [258, 172] on div "General" at bounding box center [710, 172] width 942 height 16
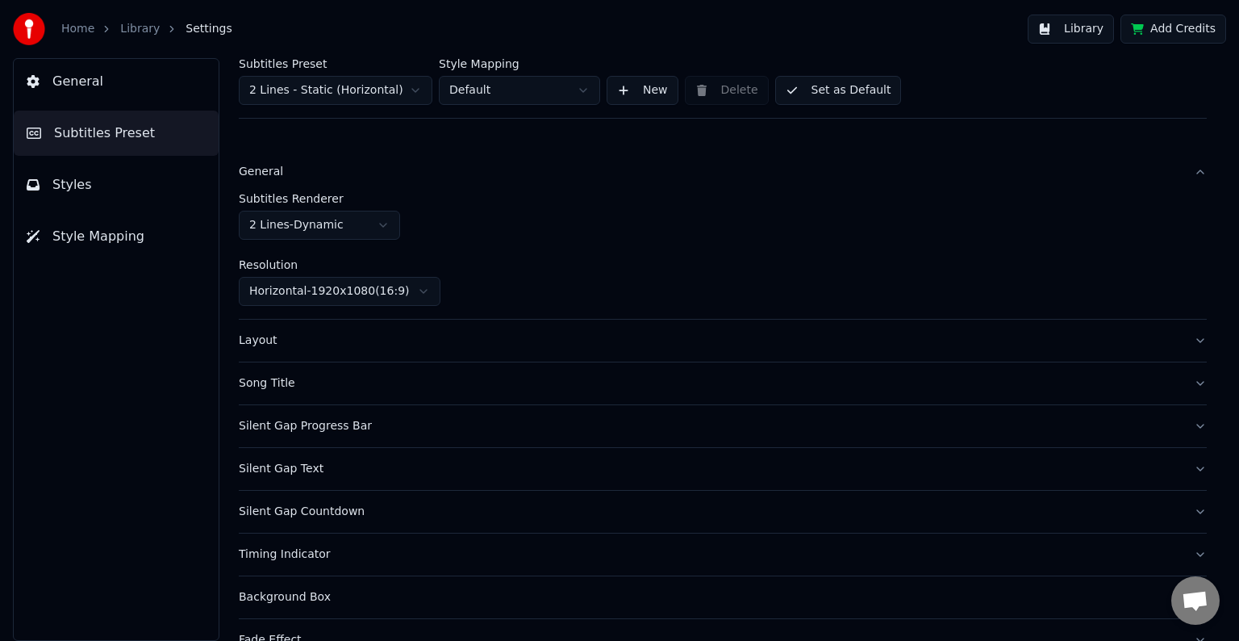
click at [380, 229] on html "Home Library Settings Library Add Credits General Subtitles Preset Styles Style…" at bounding box center [619, 320] width 1239 height 641
click at [503, 235] on html "Home Library Settings Library Add Credits General Subtitles Preset Styles Style…" at bounding box center [619, 320] width 1239 height 641
click at [192, 34] on span "Settings" at bounding box center [209, 29] width 46 height 16
click at [84, 33] on link "Home" at bounding box center [77, 29] width 33 height 16
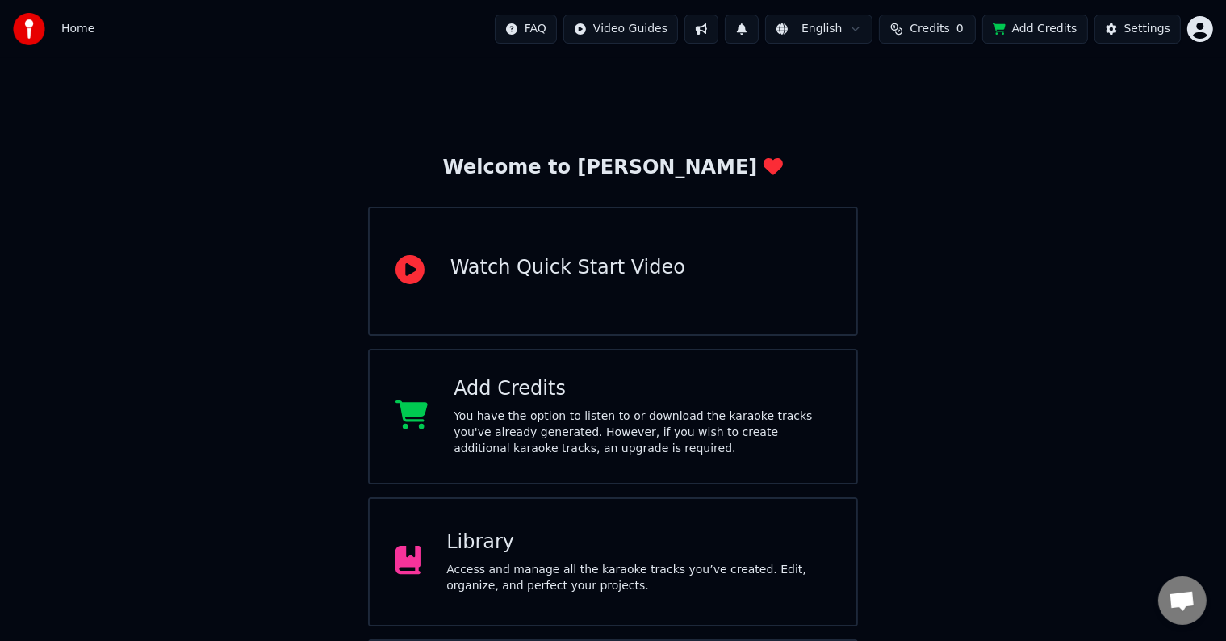
click at [77, 29] on span "Home" at bounding box center [77, 29] width 33 height 16
click at [36, 39] on img at bounding box center [29, 29] width 32 height 32
click at [74, 27] on span "Home" at bounding box center [77, 29] width 33 height 16
click at [718, 26] on button at bounding box center [701, 29] width 34 height 29
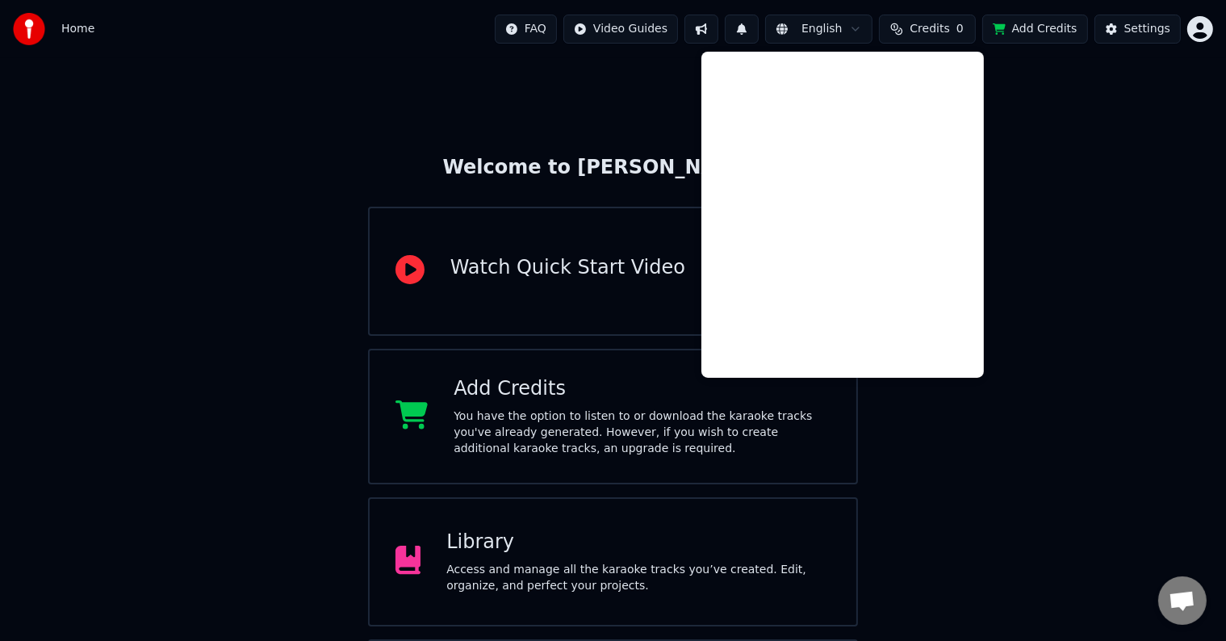
click at [758, 31] on button at bounding box center [742, 29] width 34 height 29
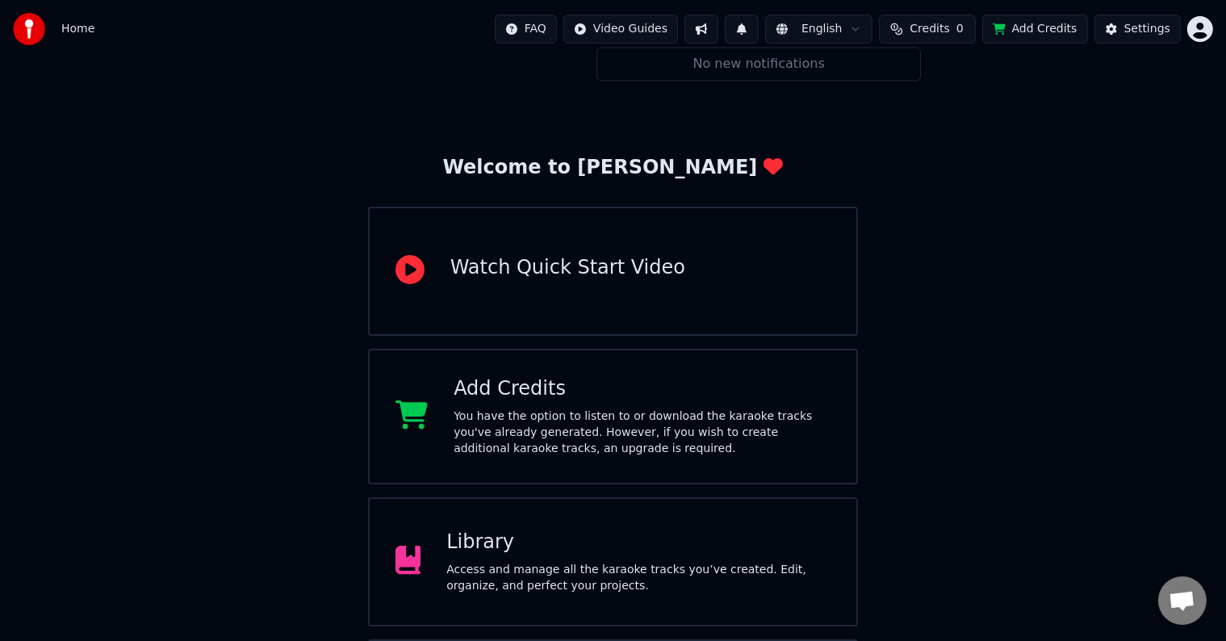
click at [798, 32] on html "Home FAQ Video Guides English Credits 0 Add Credits Settings Welcome to Youka W…" at bounding box center [613, 387] width 1226 height 775
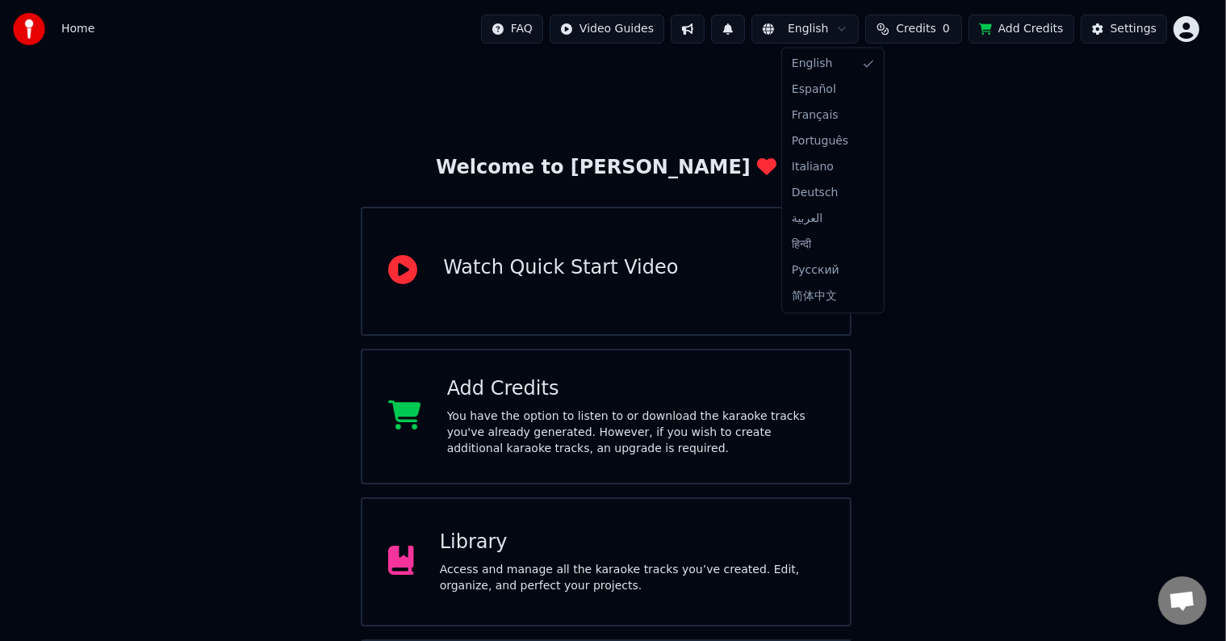
click at [798, 32] on html "Home FAQ Video Guides English Credits 0 Add Credits Settings Welcome to Youka W…" at bounding box center [613, 387] width 1226 height 775
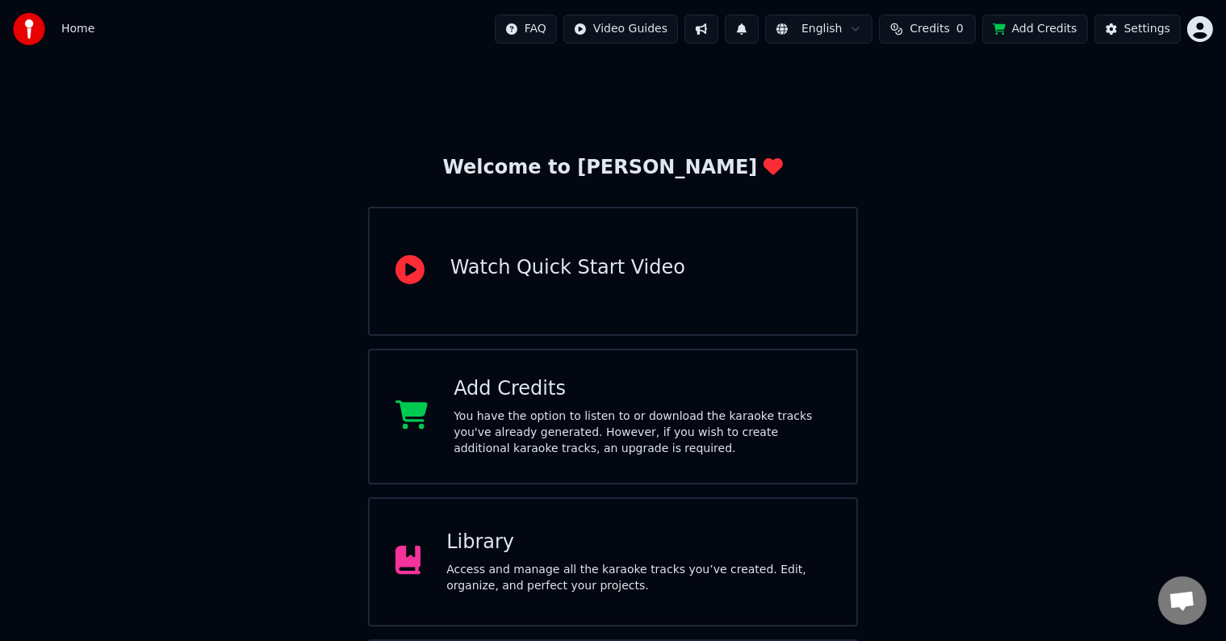
click at [949, 28] on span "Credits" at bounding box center [929, 29] width 40 height 16
click at [1139, 31] on div "Settings" at bounding box center [1147, 29] width 46 height 16
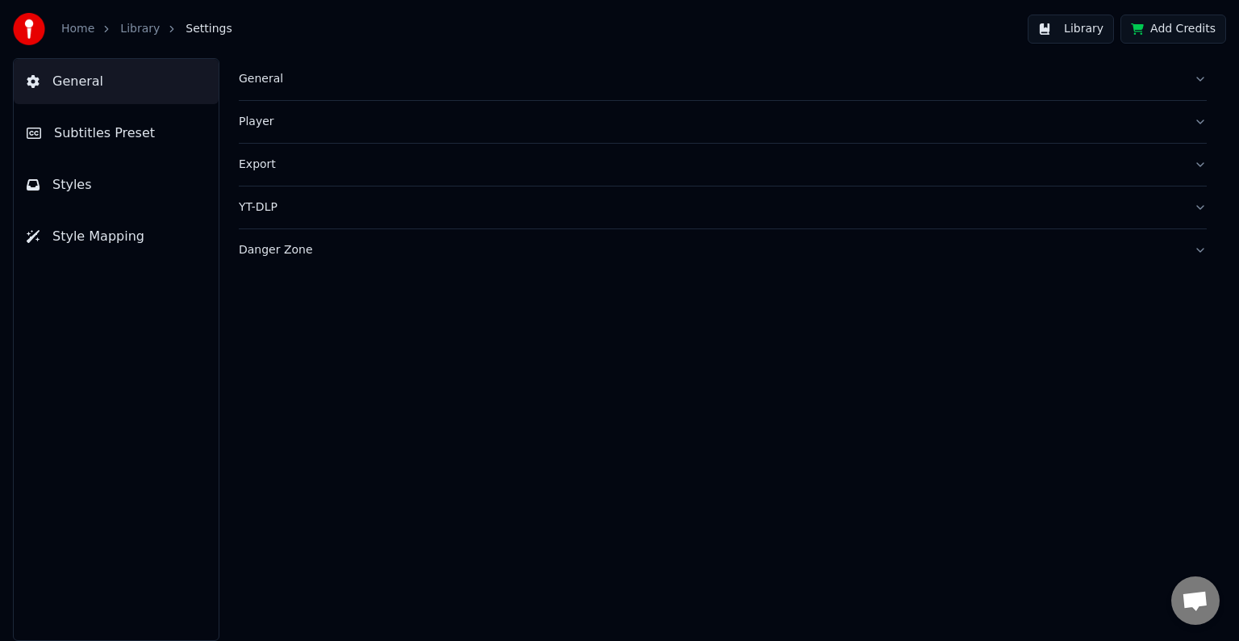
click at [85, 31] on link "Home" at bounding box center [77, 29] width 33 height 16
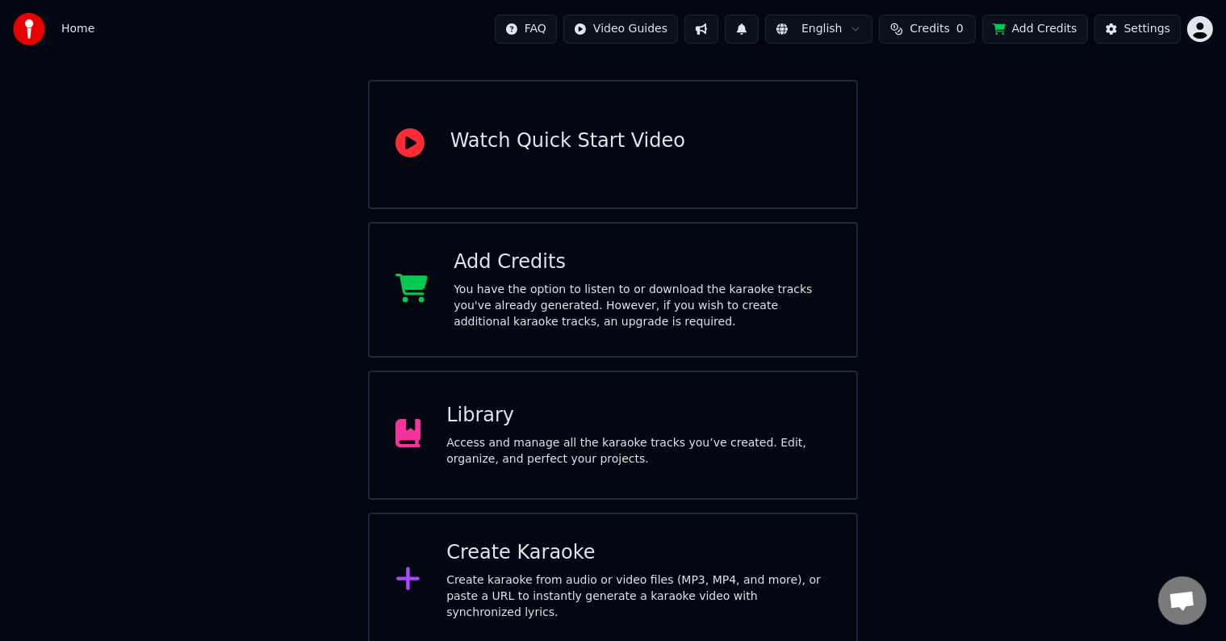
click at [463, 441] on div "Access and manage all the karaoke tracks you’ve created. Edit, organize, and pe…" at bounding box center [638, 451] width 384 height 32
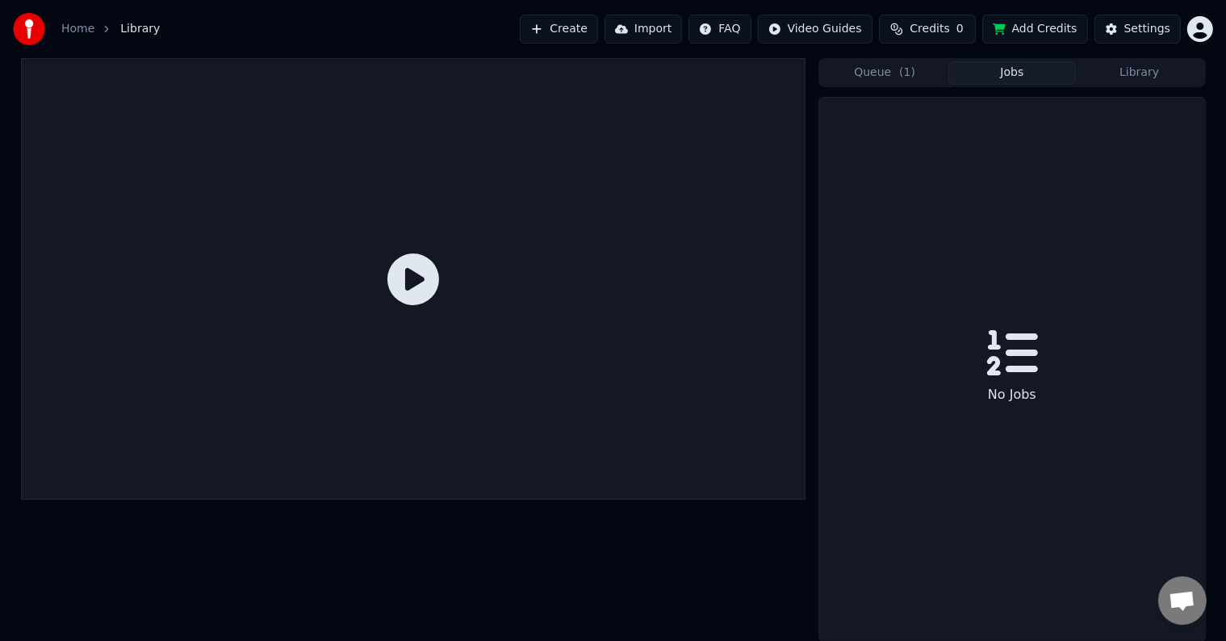
click at [1014, 67] on button "Jobs" at bounding box center [1011, 72] width 127 height 23
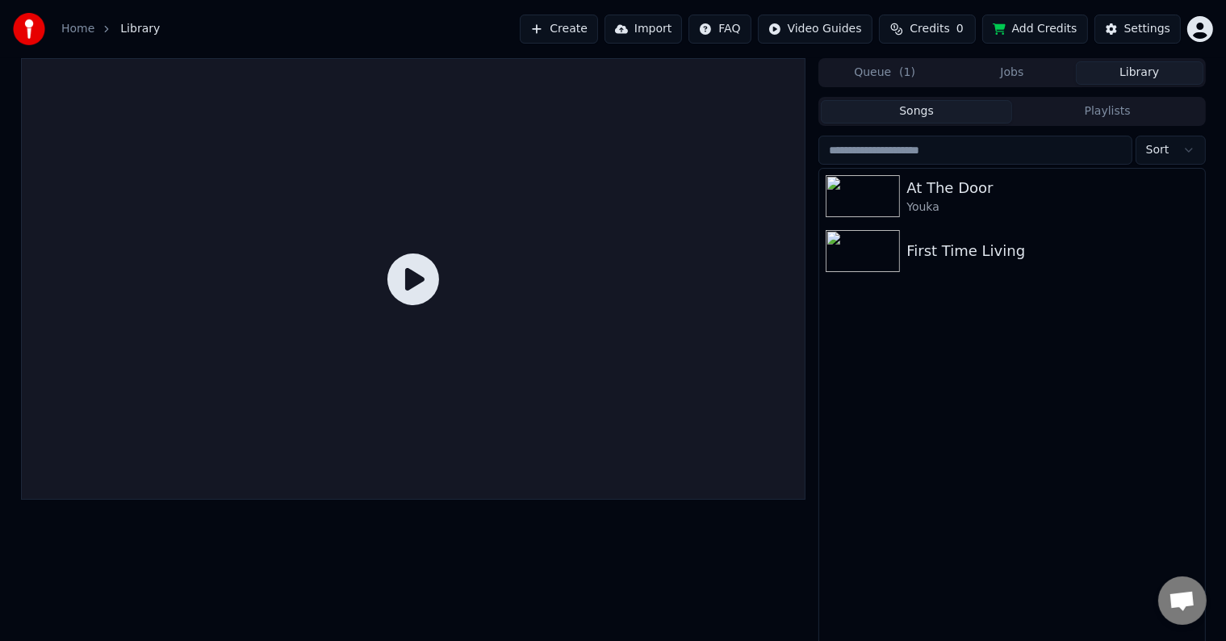
click at [1127, 73] on button "Library" at bounding box center [1139, 72] width 127 height 23
click at [923, 120] on button "Songs" at bounding box center [916, 111] width 191 height 23
click at [912, 108] on button "Songs" at bounding box center [916, 111] width 191 height 23
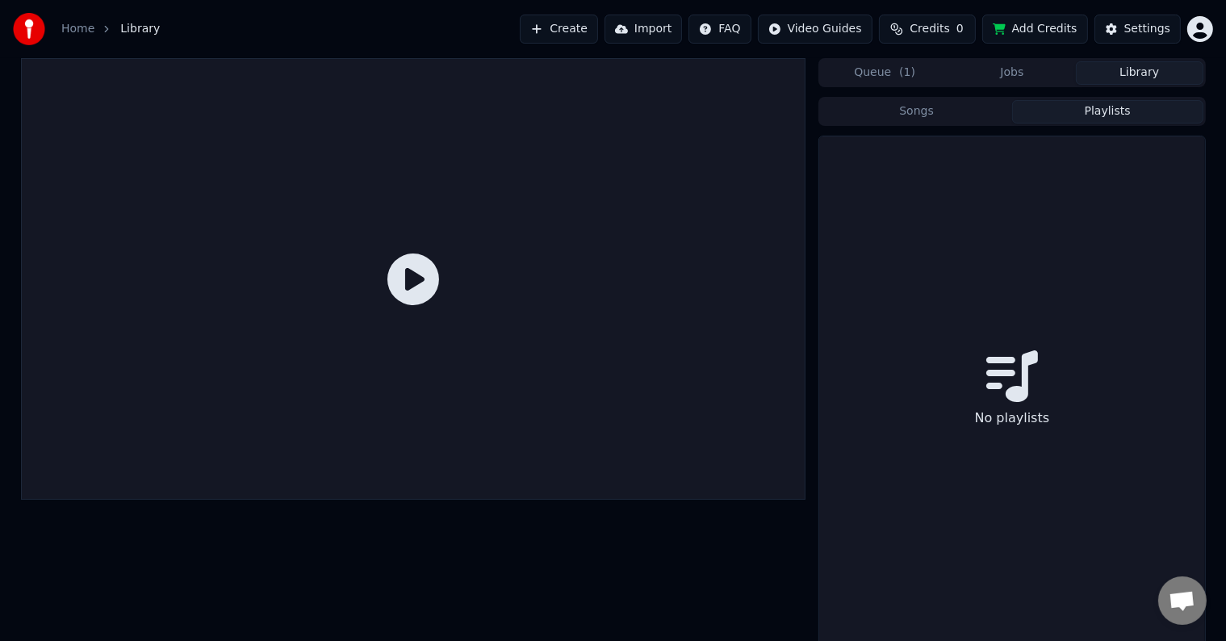
click at [1065, 112] on button "Playlists" at bounding box center [1107, 111] width 191 height 23
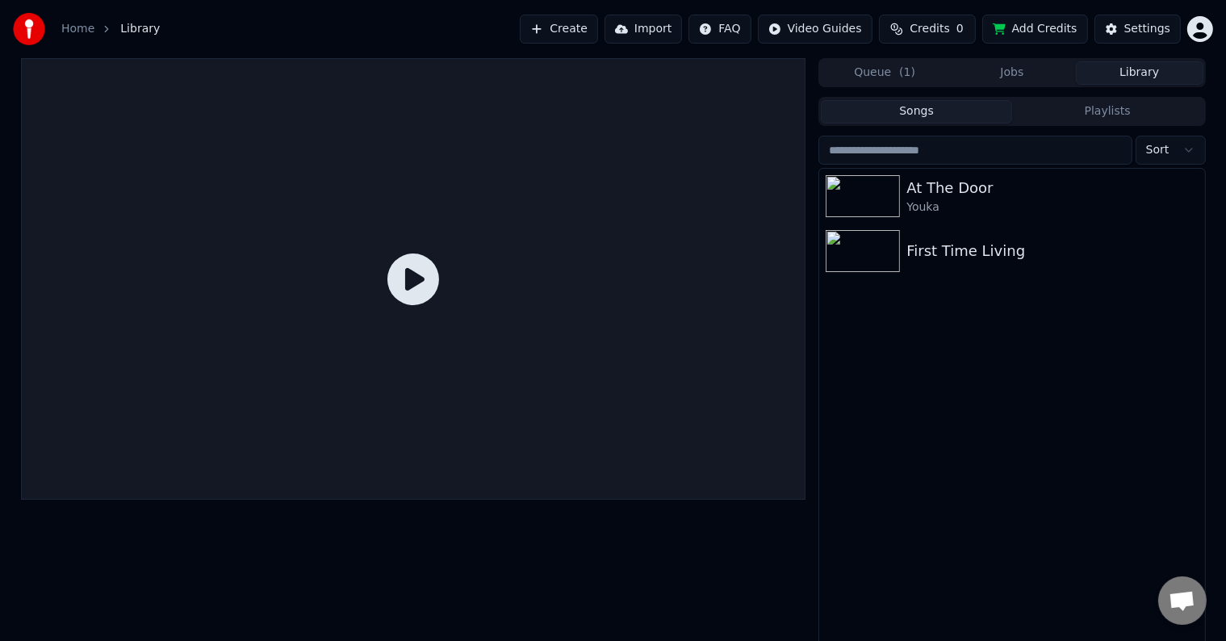
click at [910, 112] on button "Songs" at bounding box center [916, 111] width 191 height 23
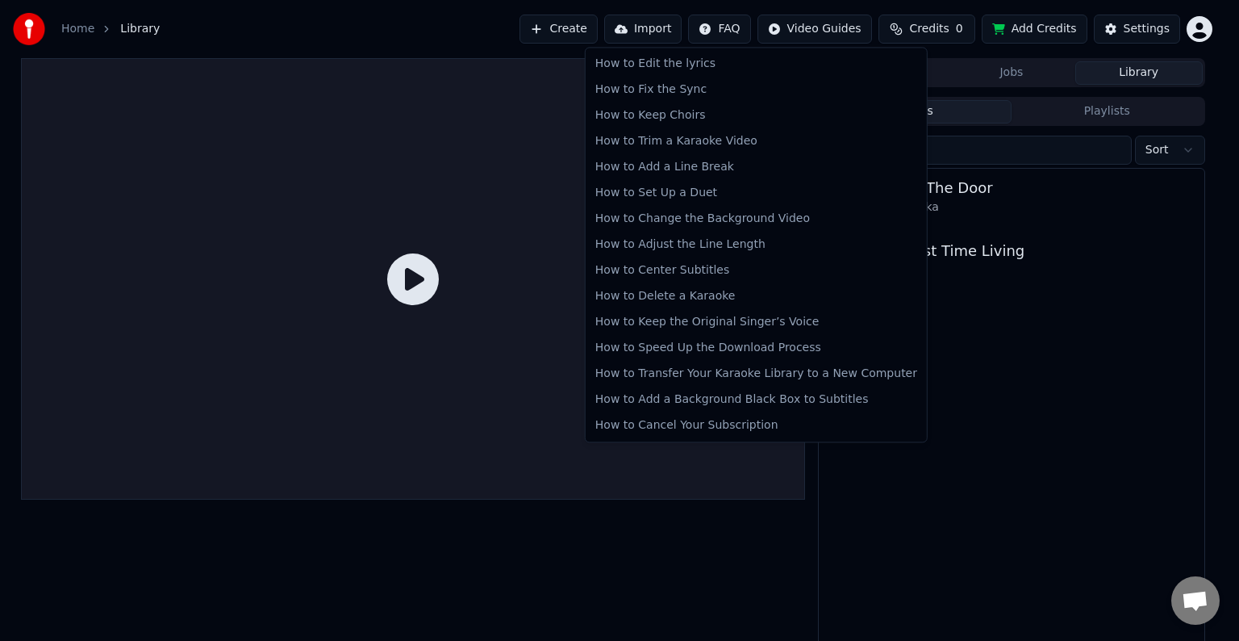
click at [736, 29] on html "Home Library Create Import FAQ Video Guides Credits 0 Add Credits Settings Queu…" at bounding box center [619, 320] width 1239 height 641
click at [675, 191] on div "How to Set Up a Duet" at bounding box center [756, 193] width 335 height 26
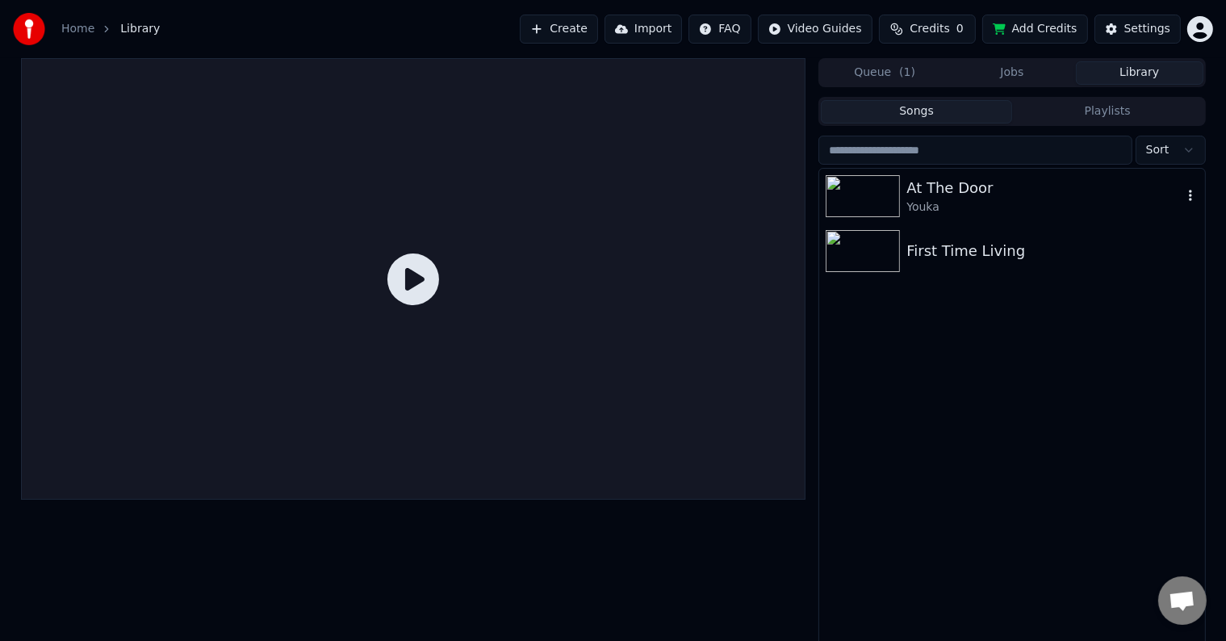
drag, startPoint x: 849, startPoint y: 205, endPoint x: 828, endPoint y: 212, distance: 22.2
click at [849, 204] on img at bounding box center [862, 196] width 74 height 42
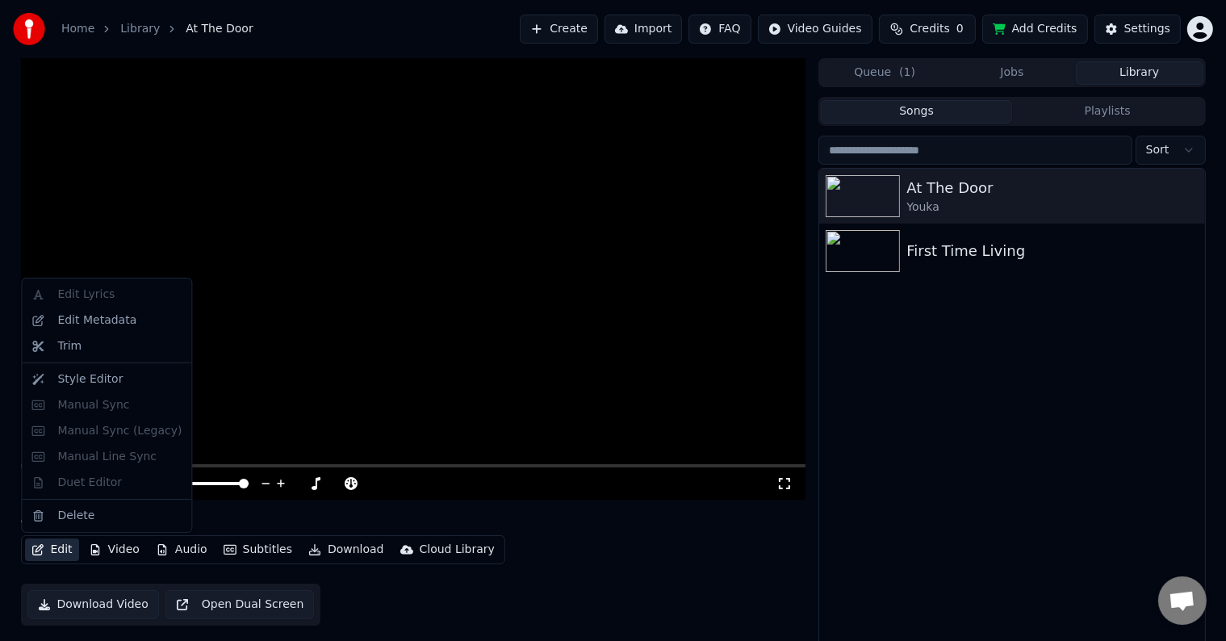
click at [62, 549] on button "Edit" at bounding box center [52, 549] width 54 height 23
click at [69, 483] on div "Edit Lyrics Edit Metadata Trim Style Editor Manual Sync Manual Sync (Legacy) Ma…" at bounding box center [106, 405] width 171 height 255
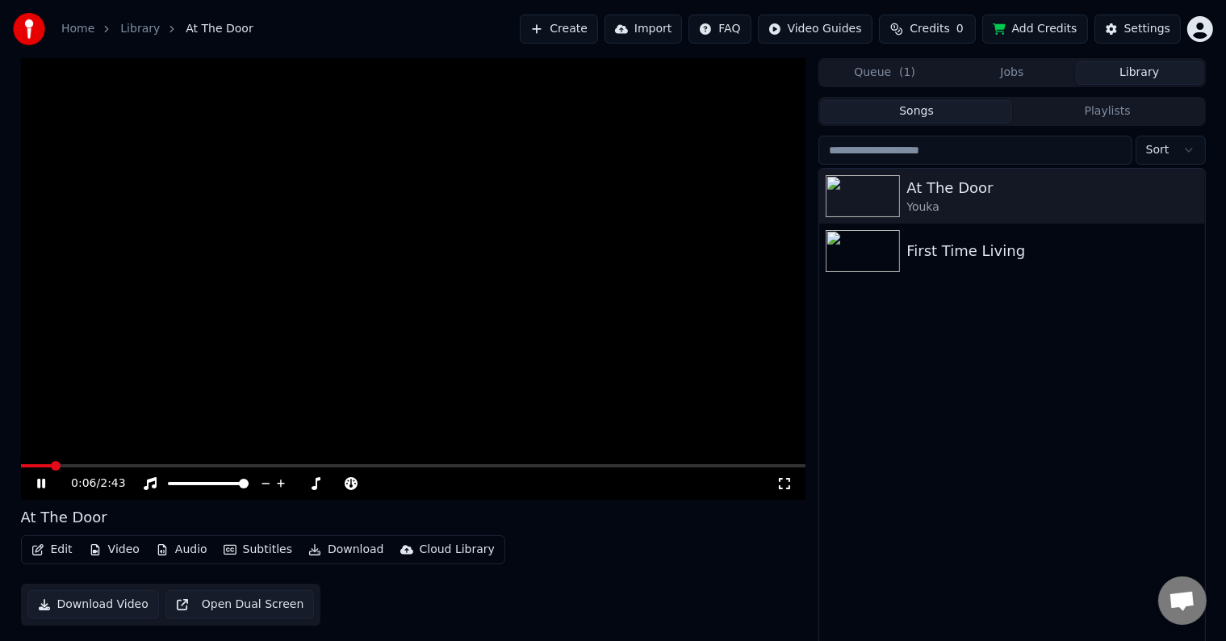
click at [315, 583] on div "0:06 / 2:43 At The Door Edit Video Audio Subtitles Download Cloud Library Downl…" at bounding box center [413, 353] width 785 height 591
